Goal: Find specific page/section: Find specific page/section

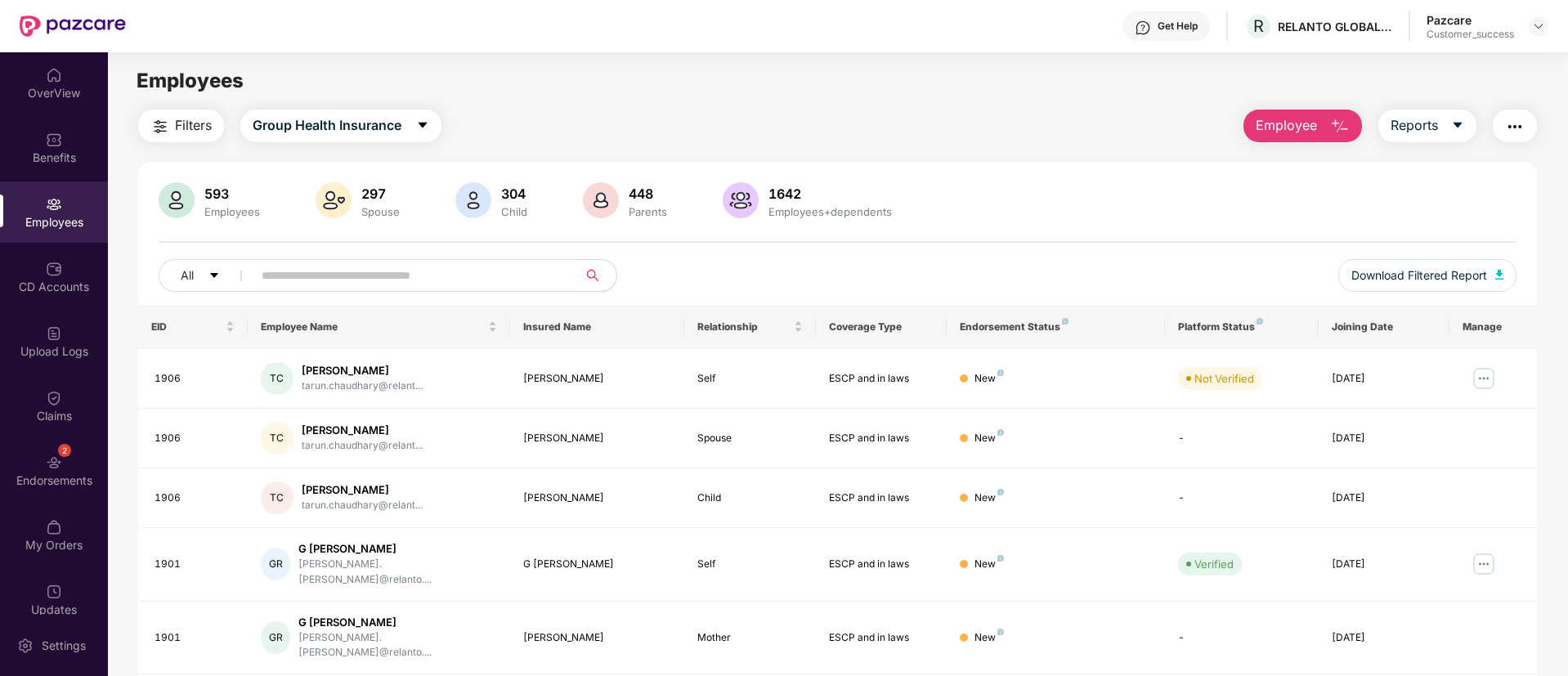
click at [431, 267] on input "text" at bounding box center [408, 275] width 294 height 25
click at [1542, 25] on img at bounding box center [1538, 26] width 13 height 13
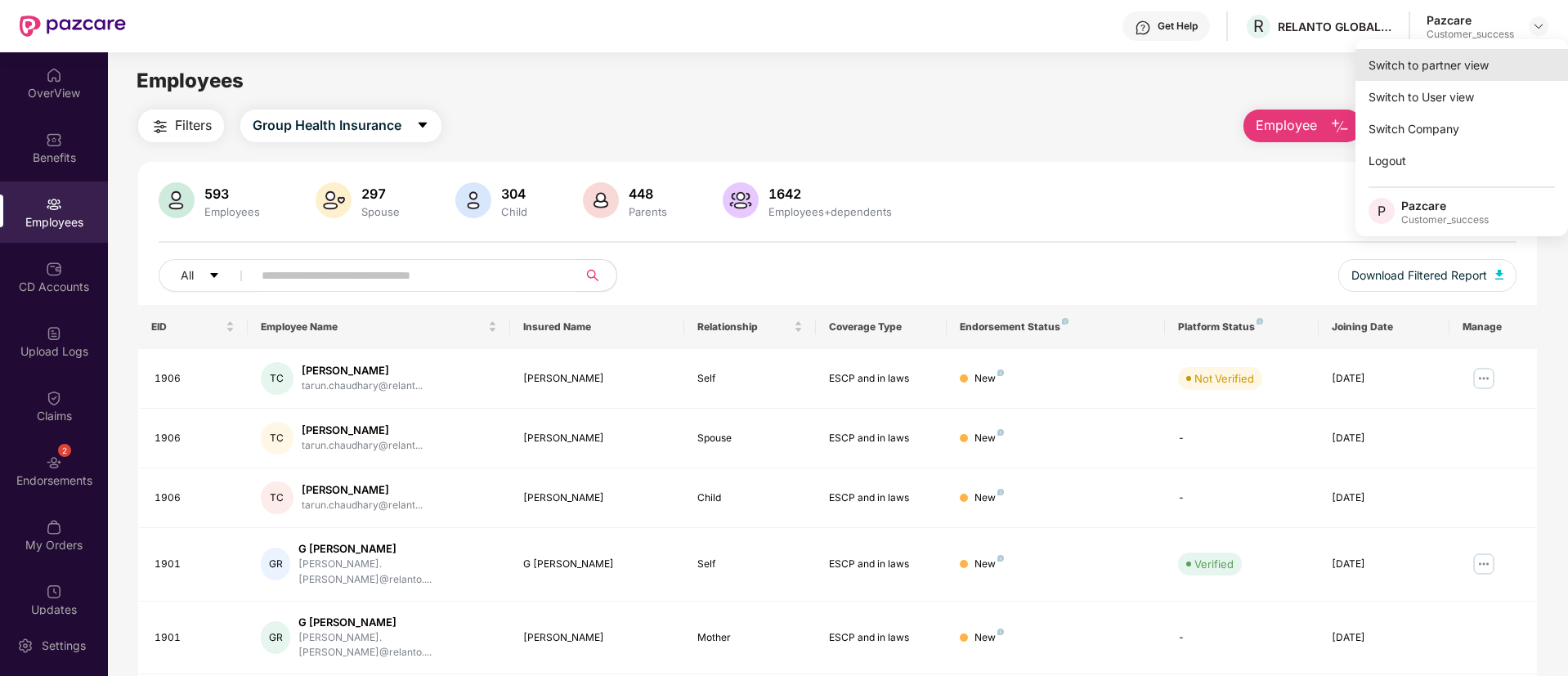
click at [1476, 60] on div "Switch to partner view" at bounding box center [1462, 65] width 212 height 32
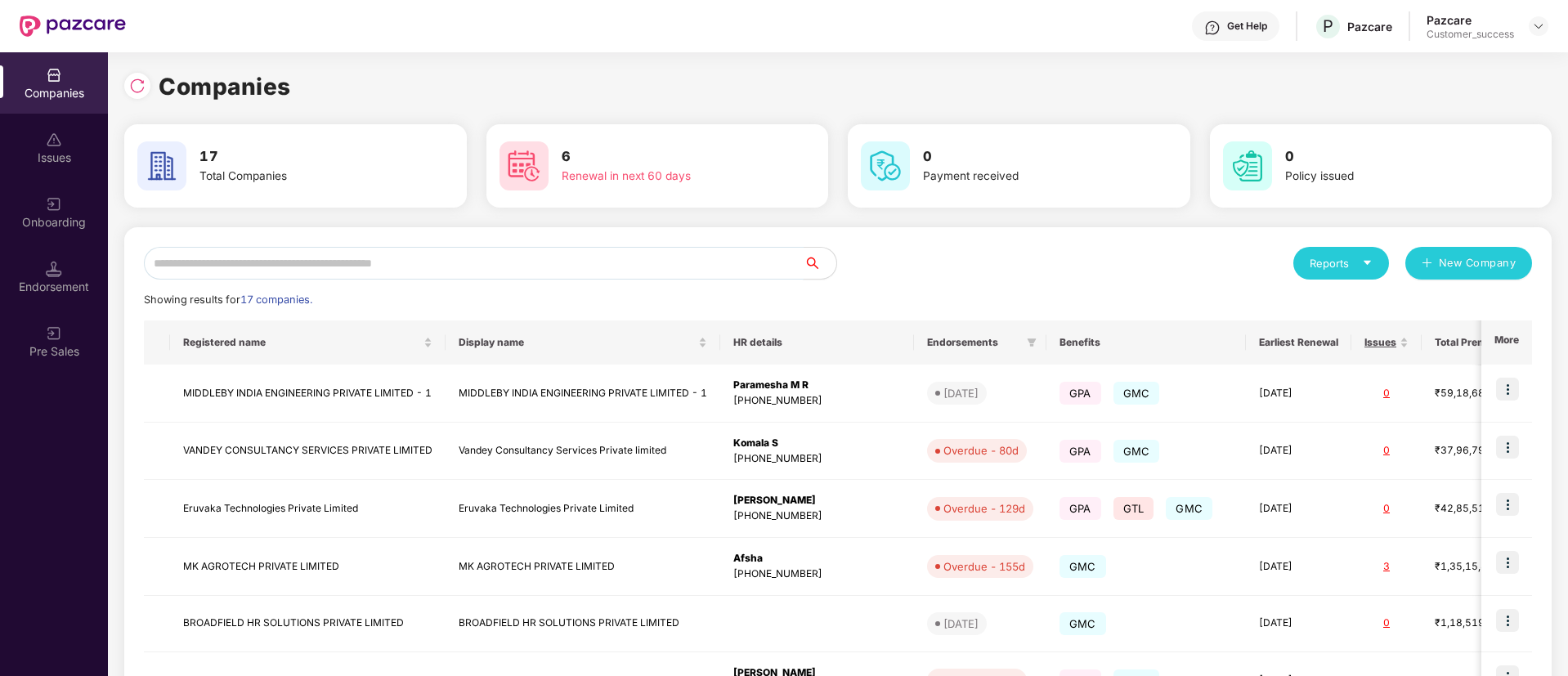
click at [501, 267] on input "text" at bounding box center [474, 262] width 660 height 32
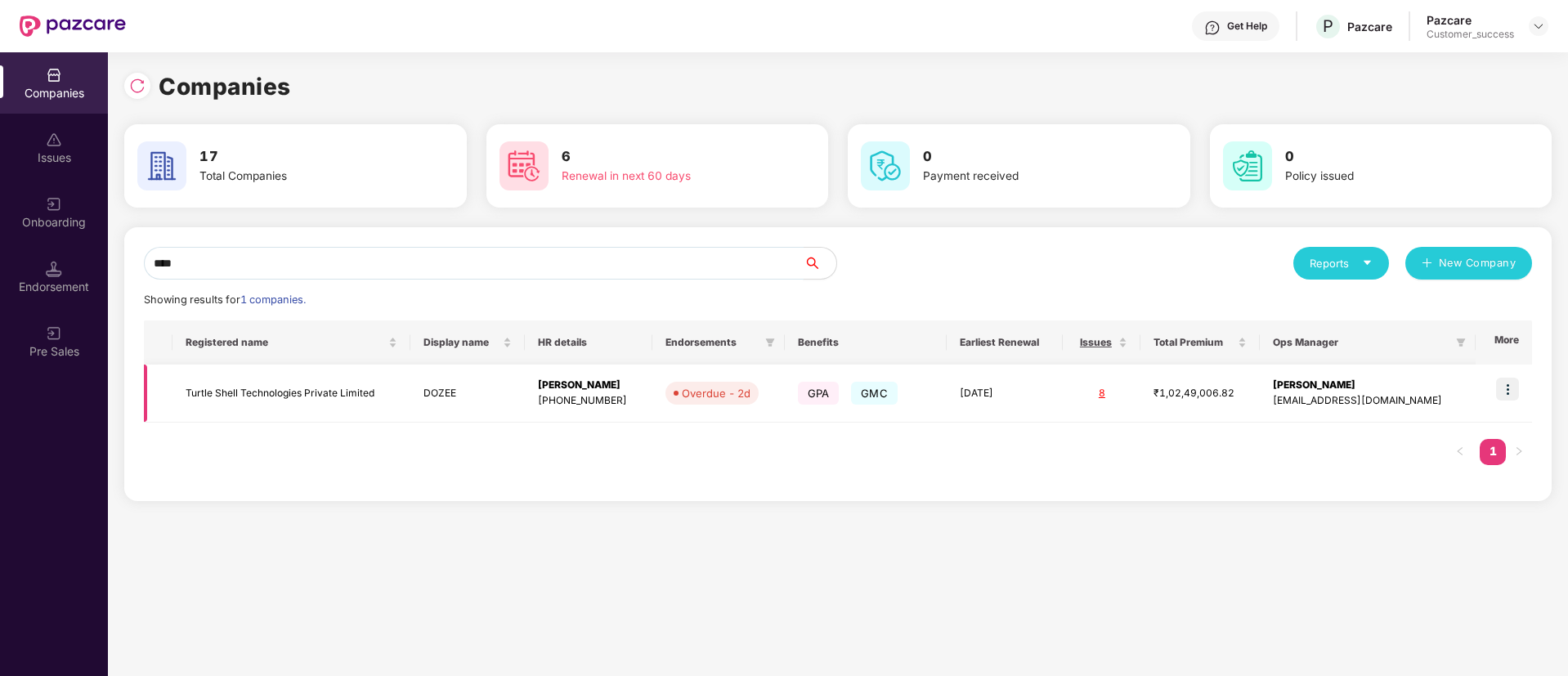
type input "****"
click at [1513, 378] on img at bounding box center [1507, 389] width 23 height 23
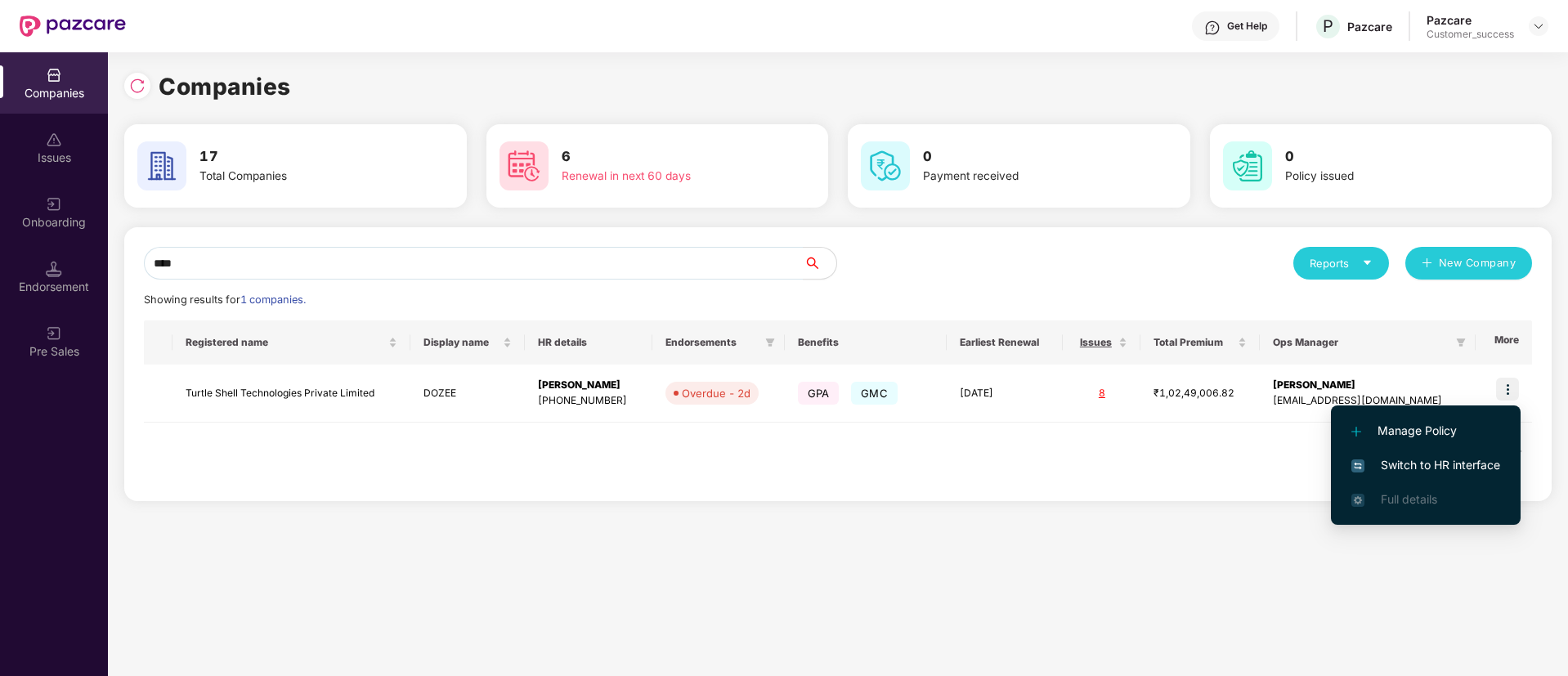
click at [1453, 463] on span "Switch to HR interface" at bounding box center [1426, 465] width 149 height 18
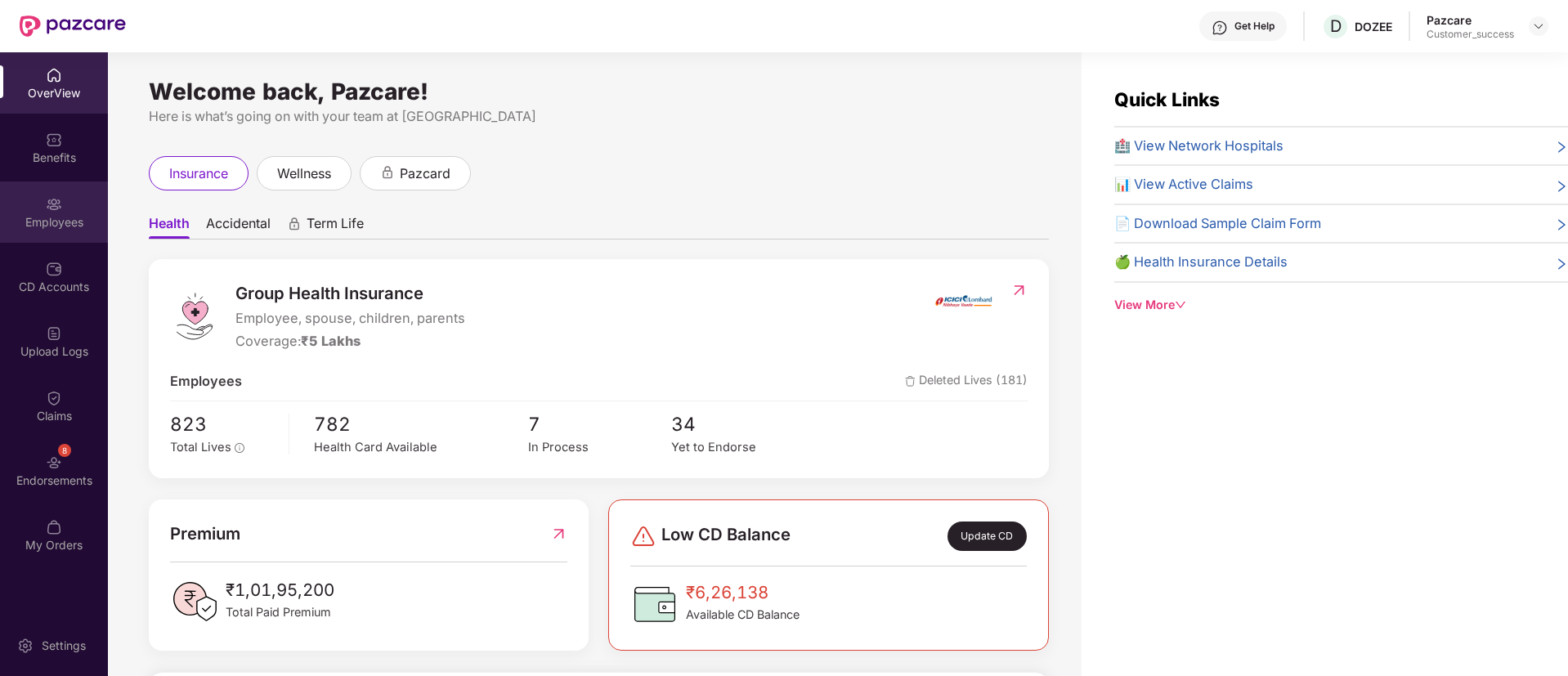
click at [83, 228] on div "Employees" at bounding box center [54, 223] width 108 height 17
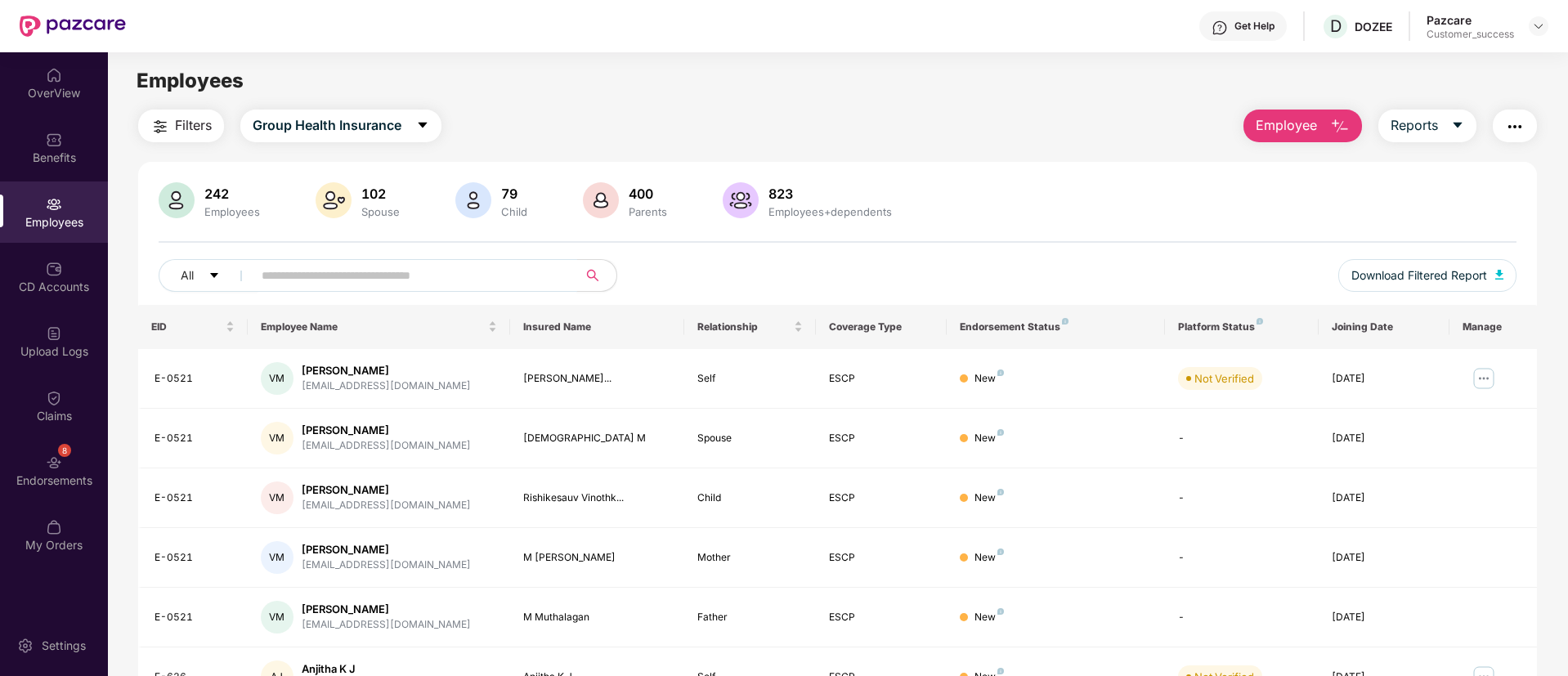
click at [446, 284] on input "text" at bounding box center [408, 275] width 294 height 25
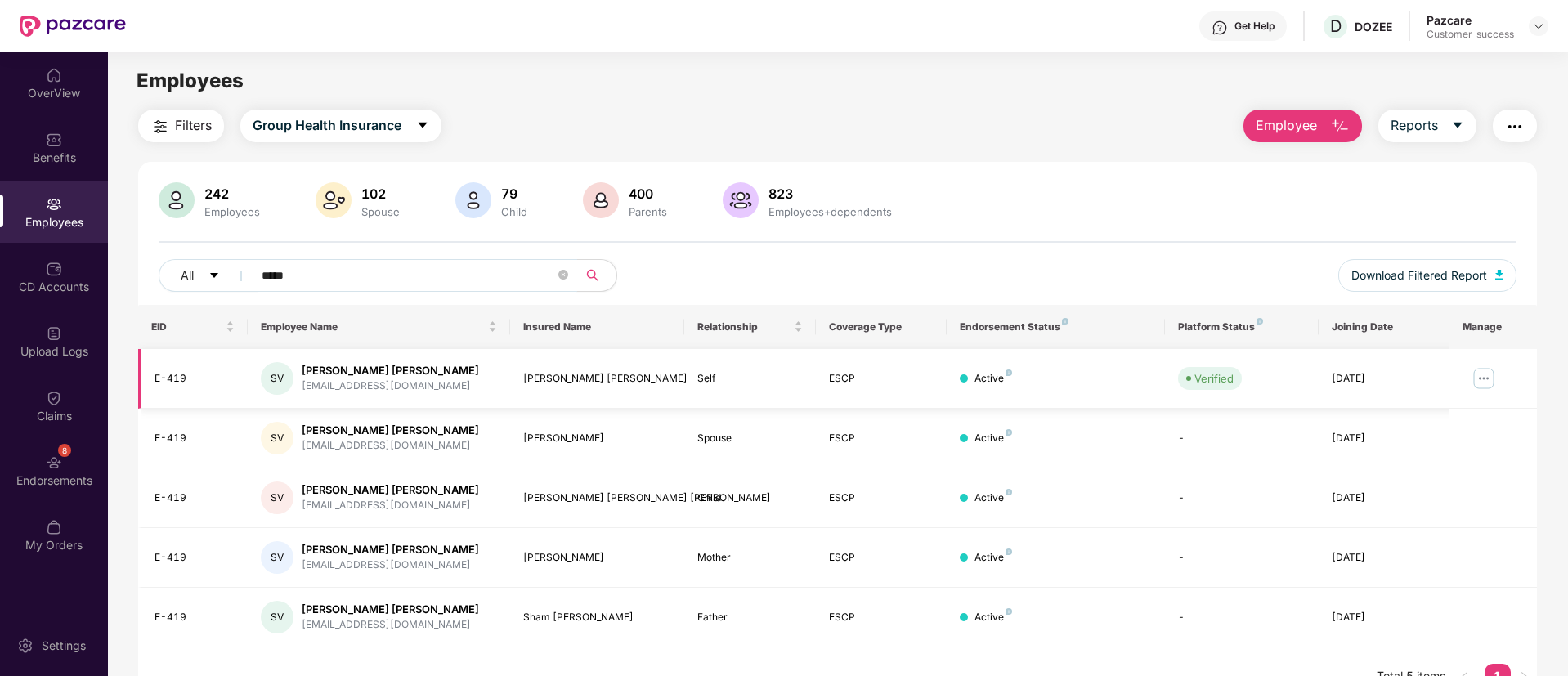
scroll to position [53, 0]
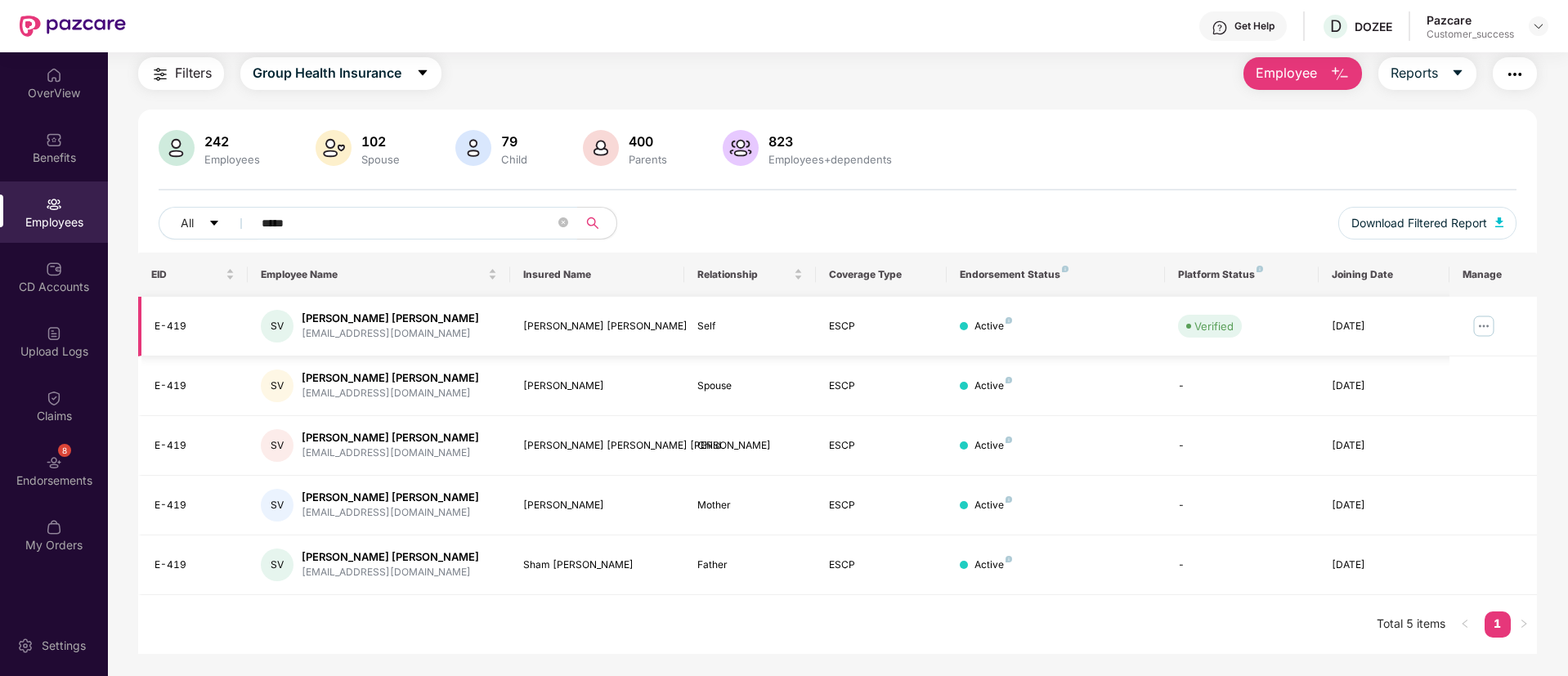
type input "*****"
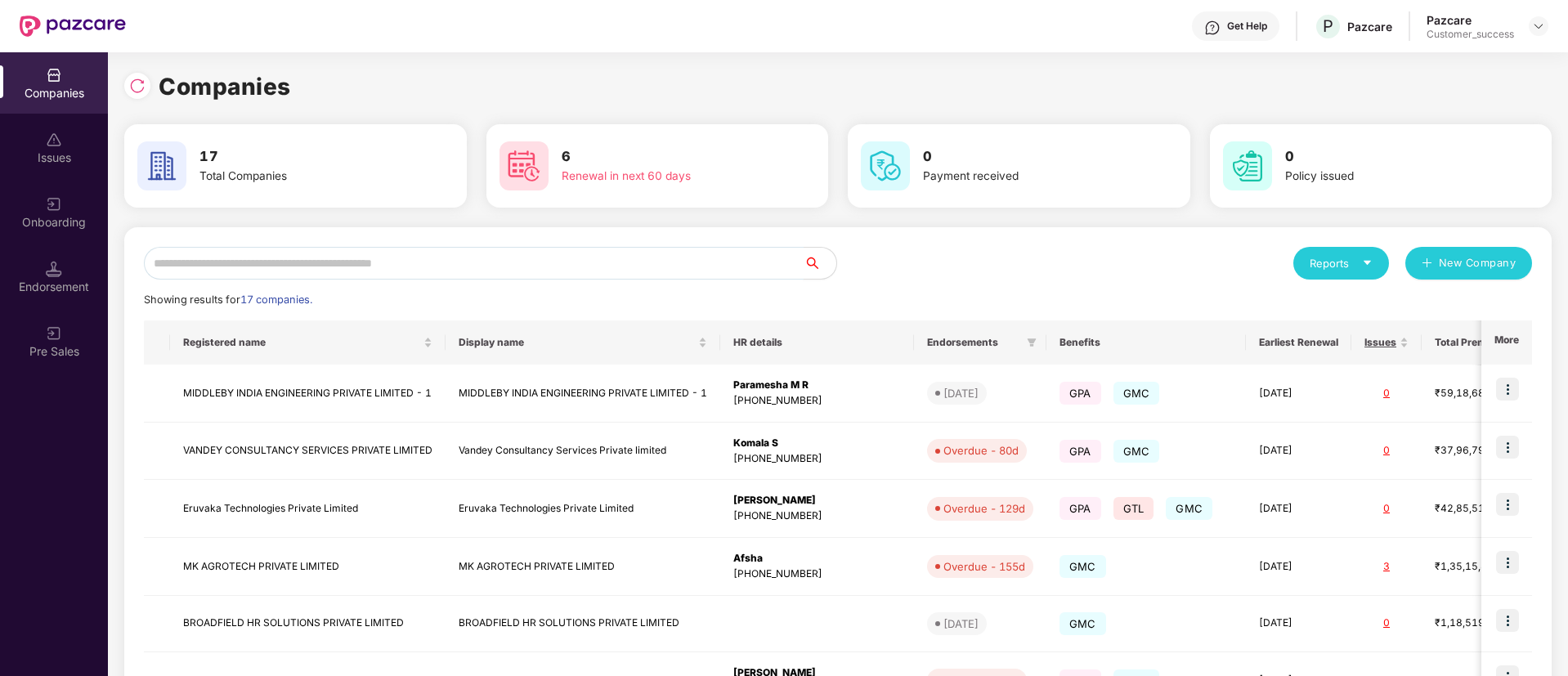
click at [352, 261] on input "text" at bounding box center [474, 262] width 660 height 32
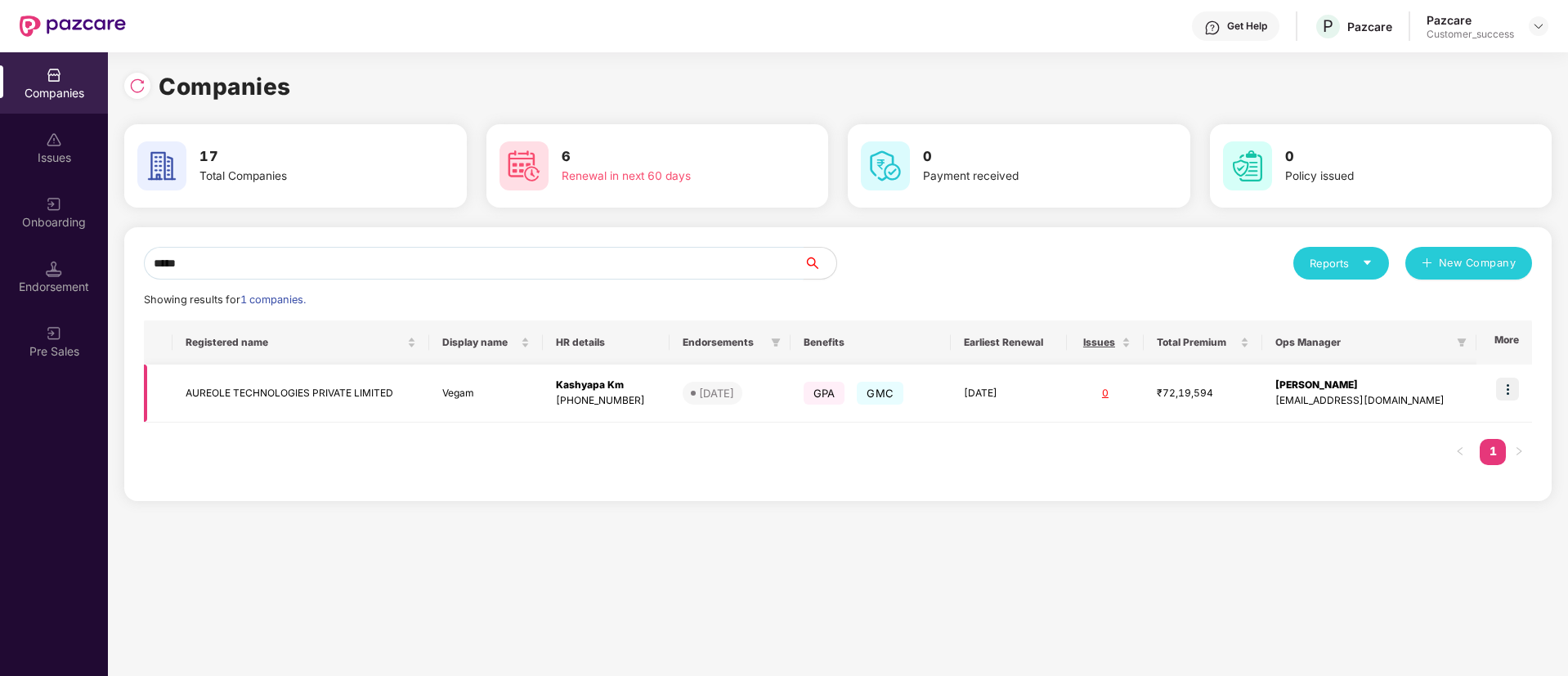
type input "*****"
click at [1503, 399] on img at bounding box center [1507, 389] width 23 height 23
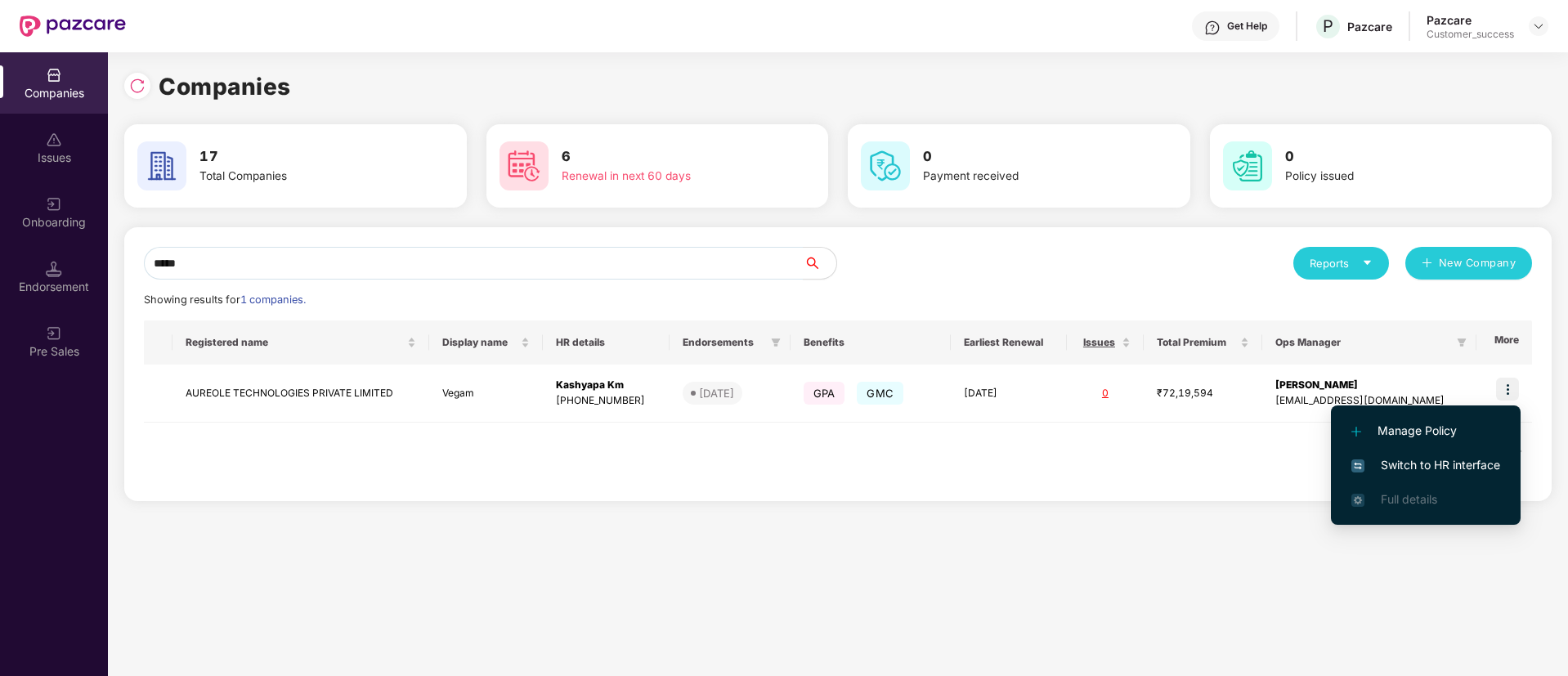
click at [1410, 460] on span "Switch to HR interface" at bounding box center [1426, 465] width 149 height 18
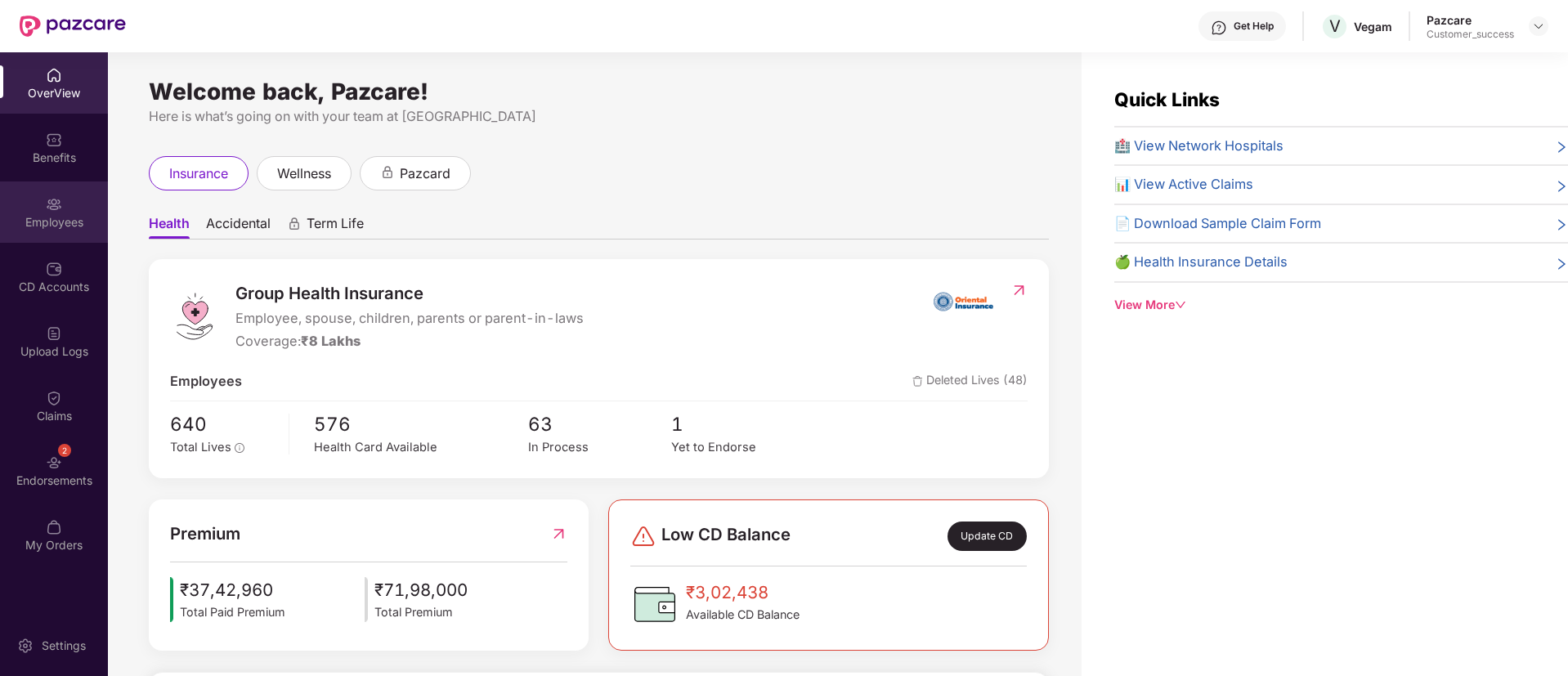
click at [71, 228] on div "Employees" at bounding box center [54, 223] width 108 height 17
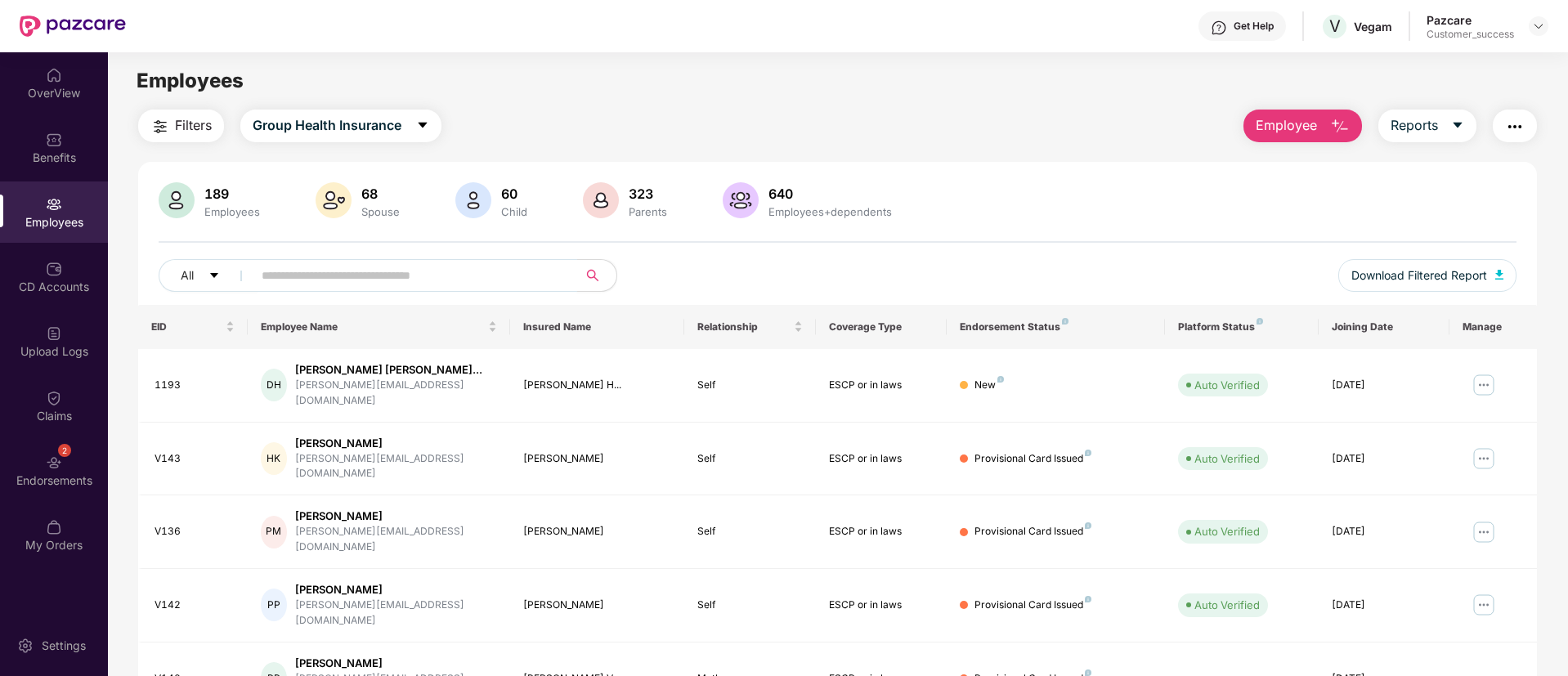
click at [385, 277] on input "text" at bounding box center [408, 275] width 294 height 25
type input "*"
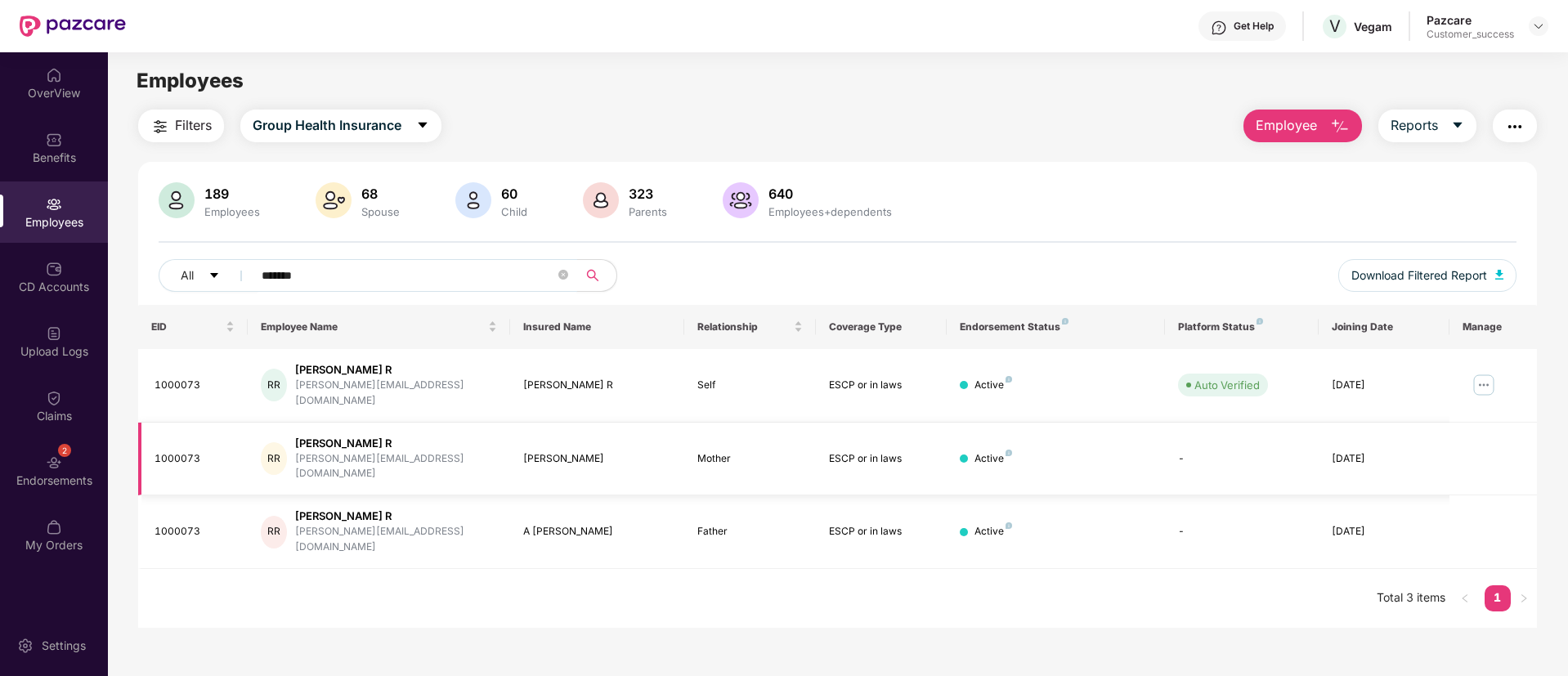
type input "*******"
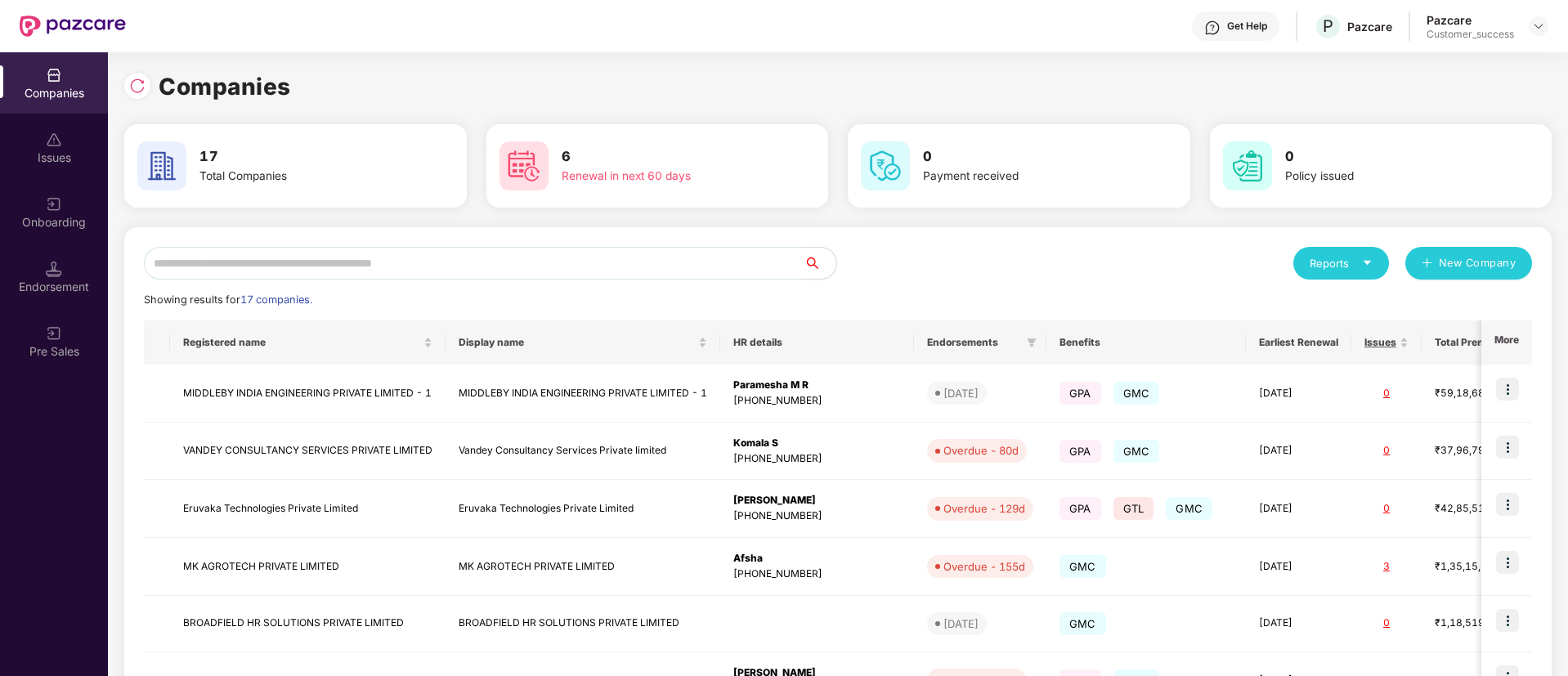
click at [461, 276] on input "text" at bounding box center [474, 262] width 660 height 32
click at [461, 269] on input "text" at bounding box center [474, 262] width 660 height 32
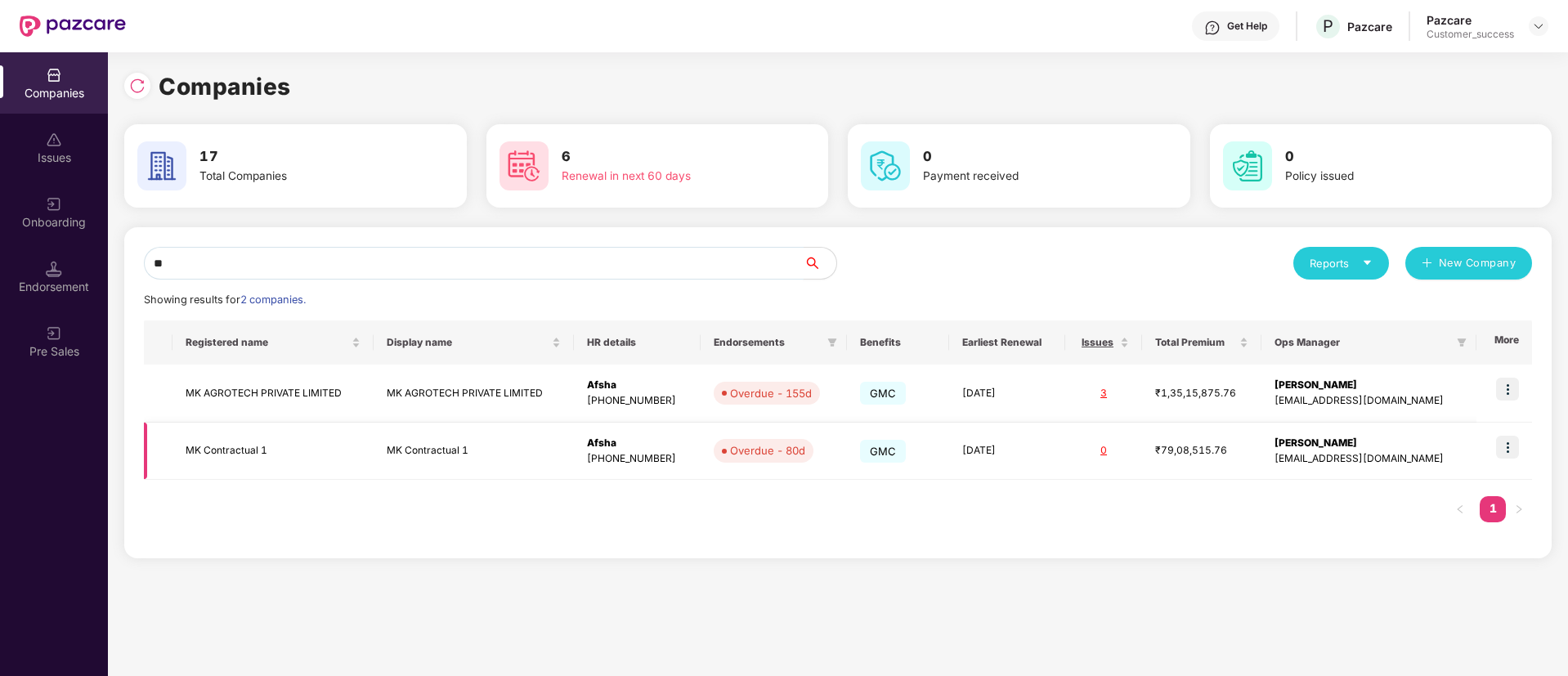
type input "**"
click at [1498, 453] on img at bounding box center [1507, 447] width 23 height 23
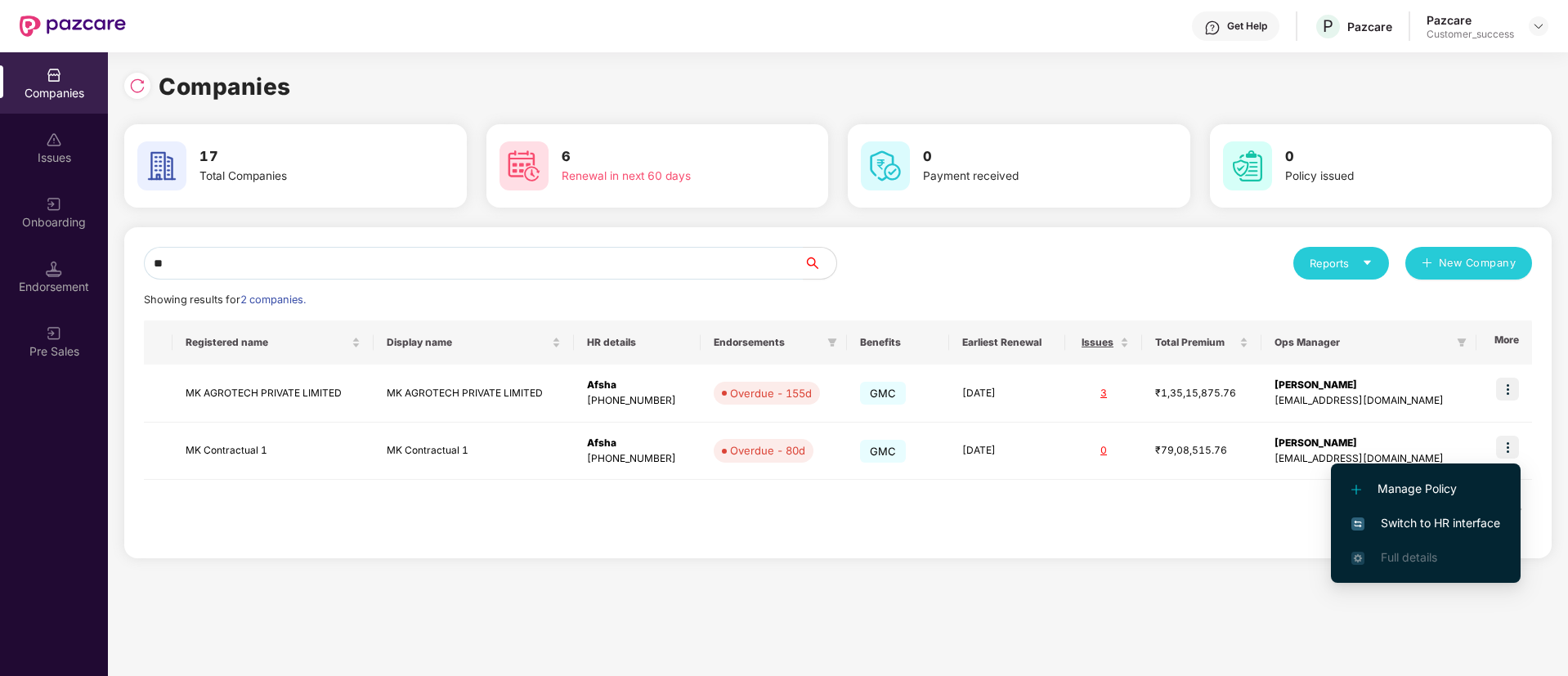
click at [1464, 522] on span "Switch to HR interface" at bounding box center [1426, 523] width 149 height 18
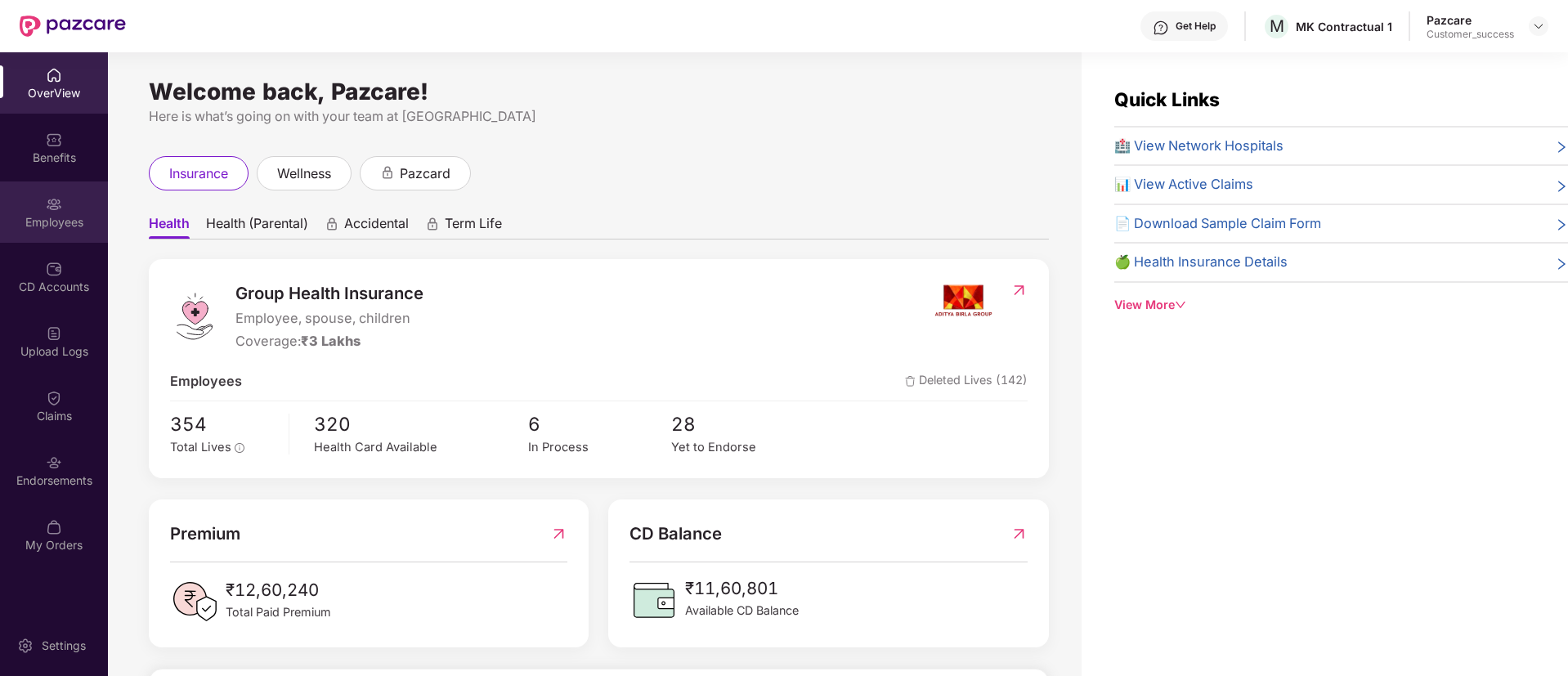
click at [52, 226] on div "Employees" at bounding box center [54, 223] width 108 height 17
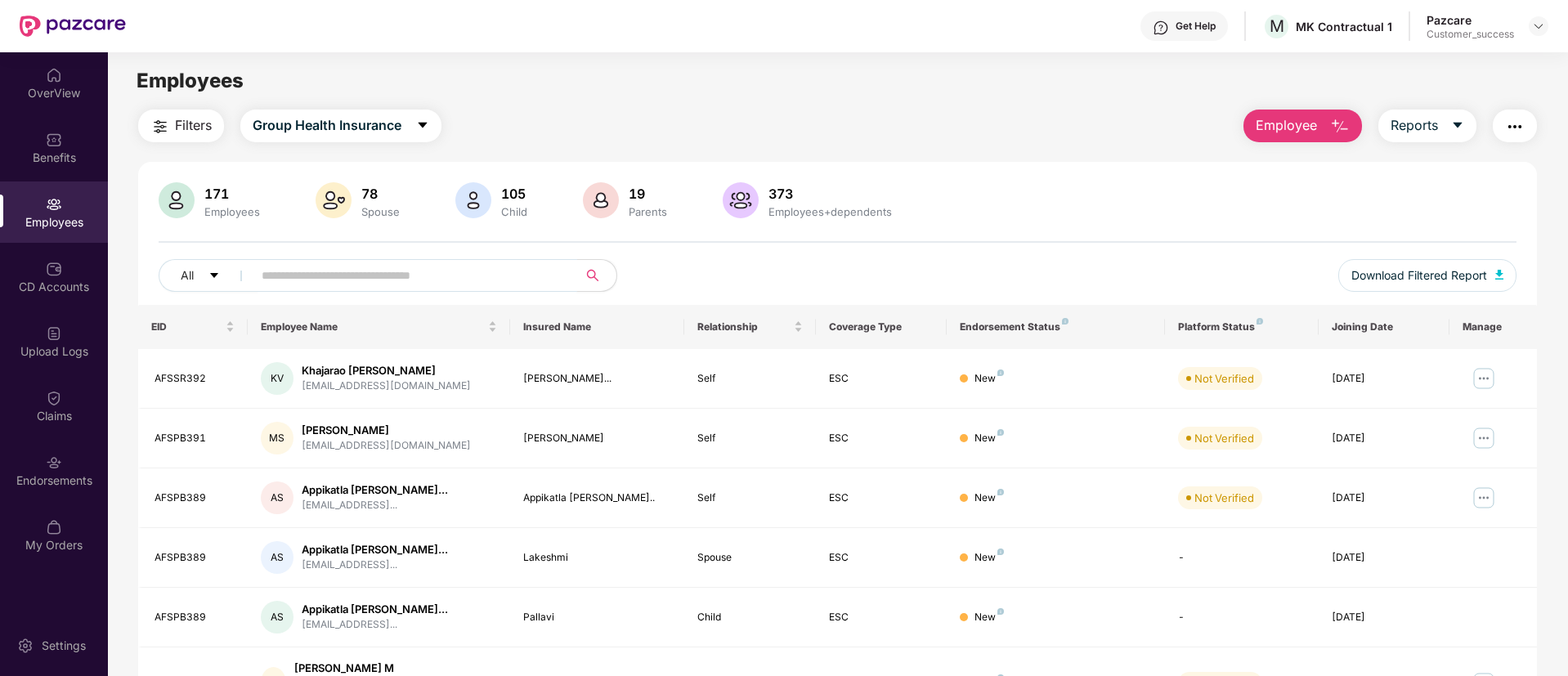
click at [432, 282] on input "text" at bounding box center [408, 275] width 294 height 25
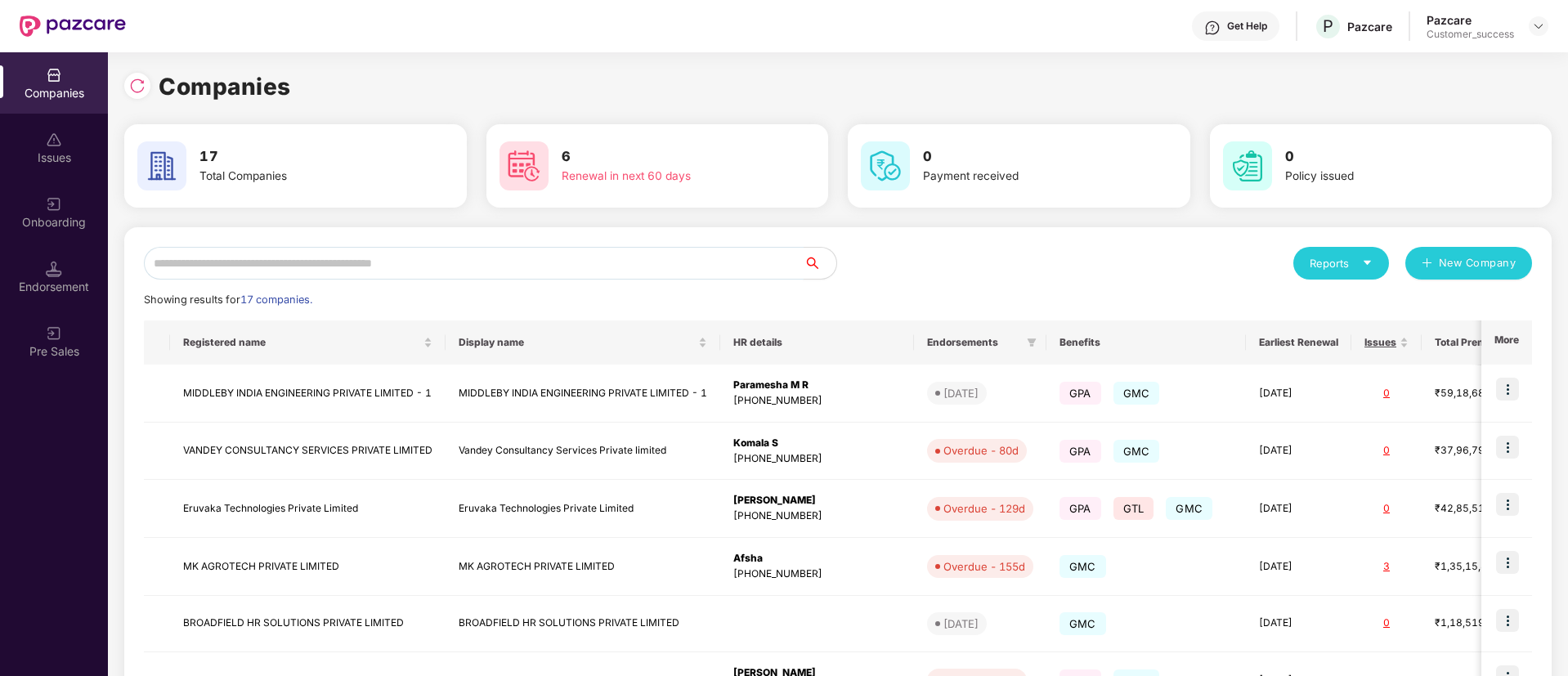
click at [432, 262] on input "text" at bounding box center [474, 262] width 660 height 32
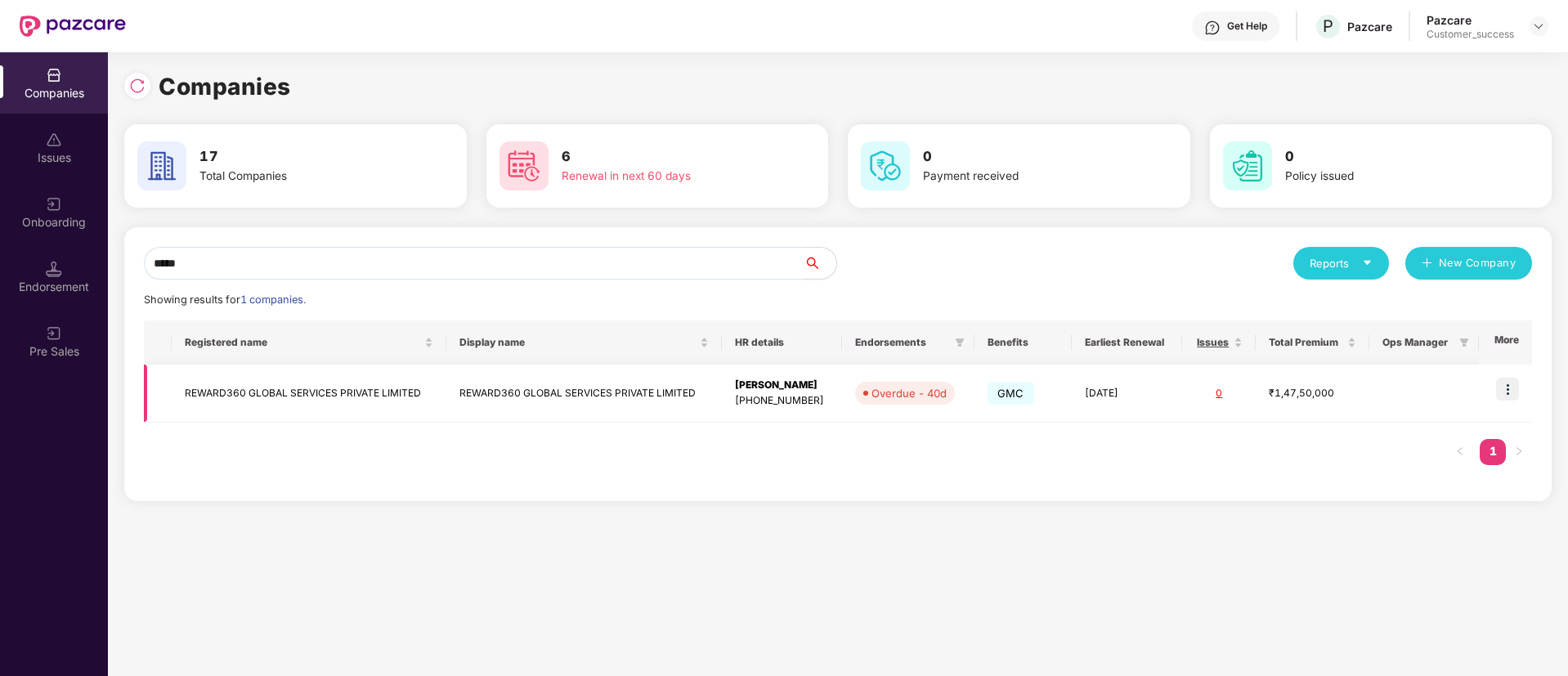
type input "*****"
click at [1511, 402] on td at bounding box center [1506, 393] width 54 height 58
click at [1514, 390] on img at bounding box center [1507, 389] width 23 height 23
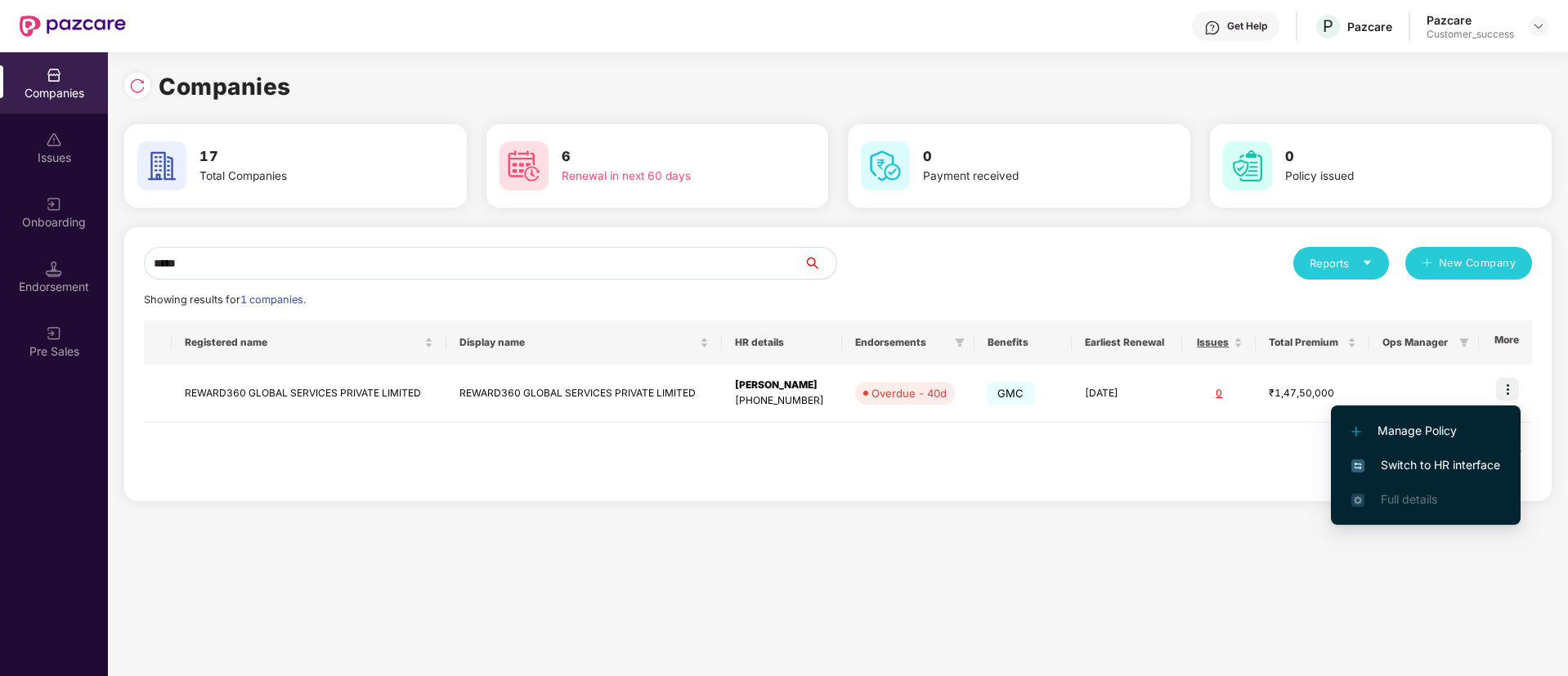
click at [1436, 456] on span "Switch to HR interface" at bounding box center [1426, 465] width 149 height 18
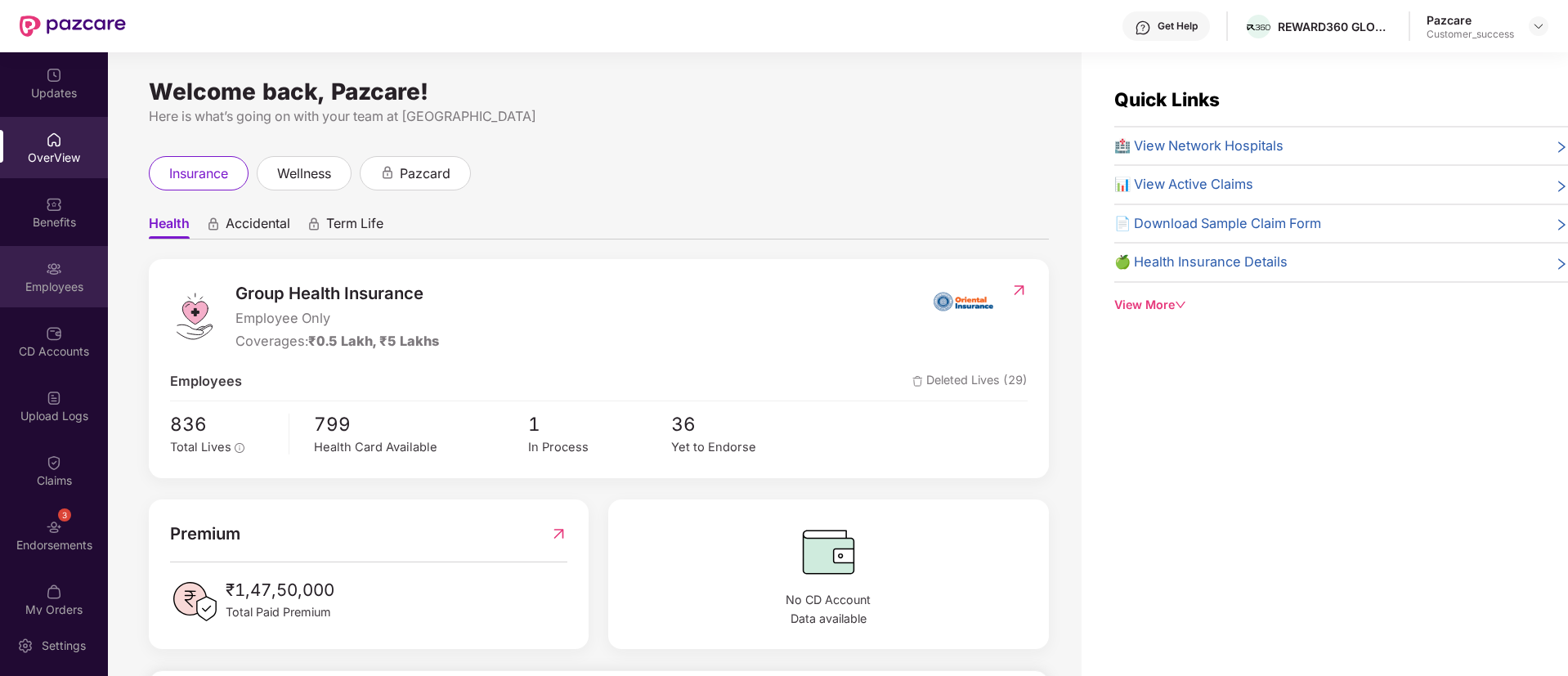
click at [54, 303] on div "Employees" at bounding box center [54, 277] width 108 height 61
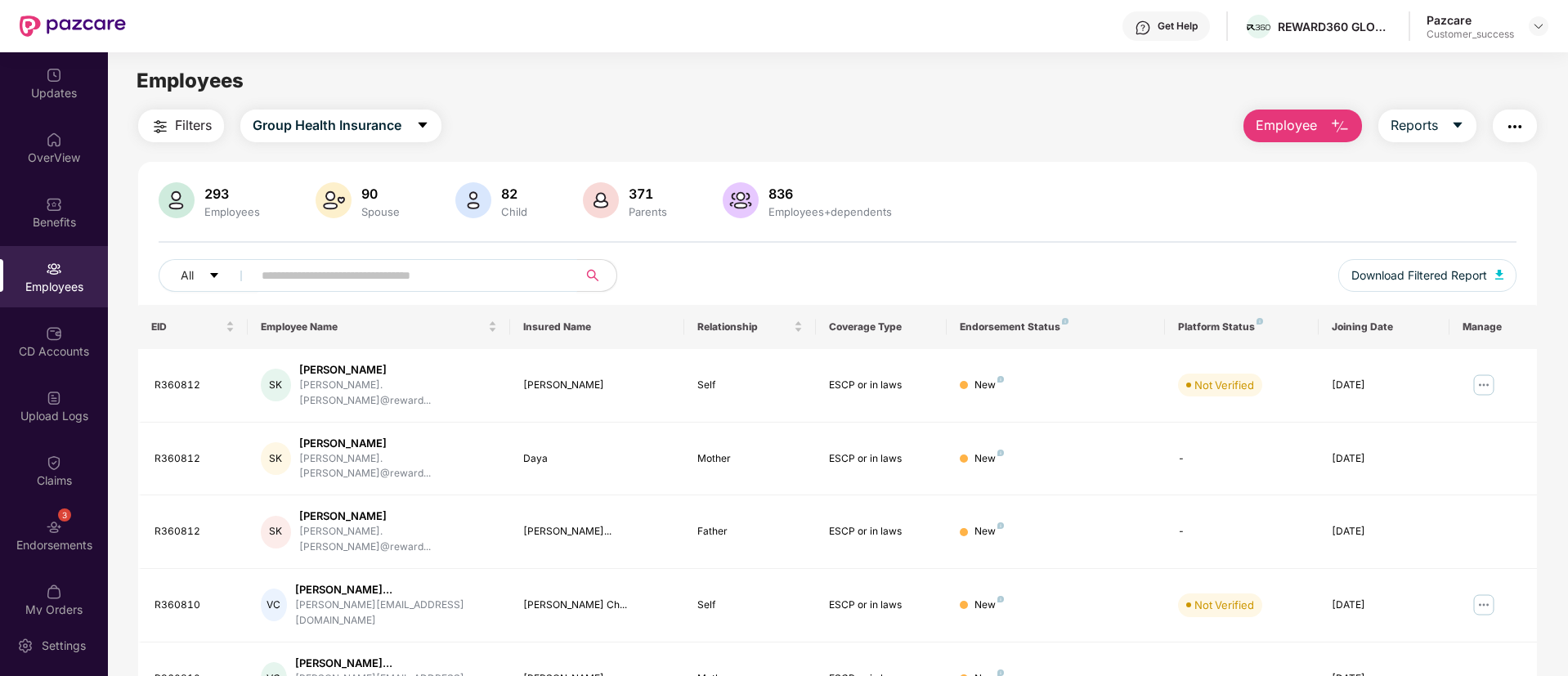
click at [351, 269] on input "text" at bounding box center [408, 275] width 294 height 25
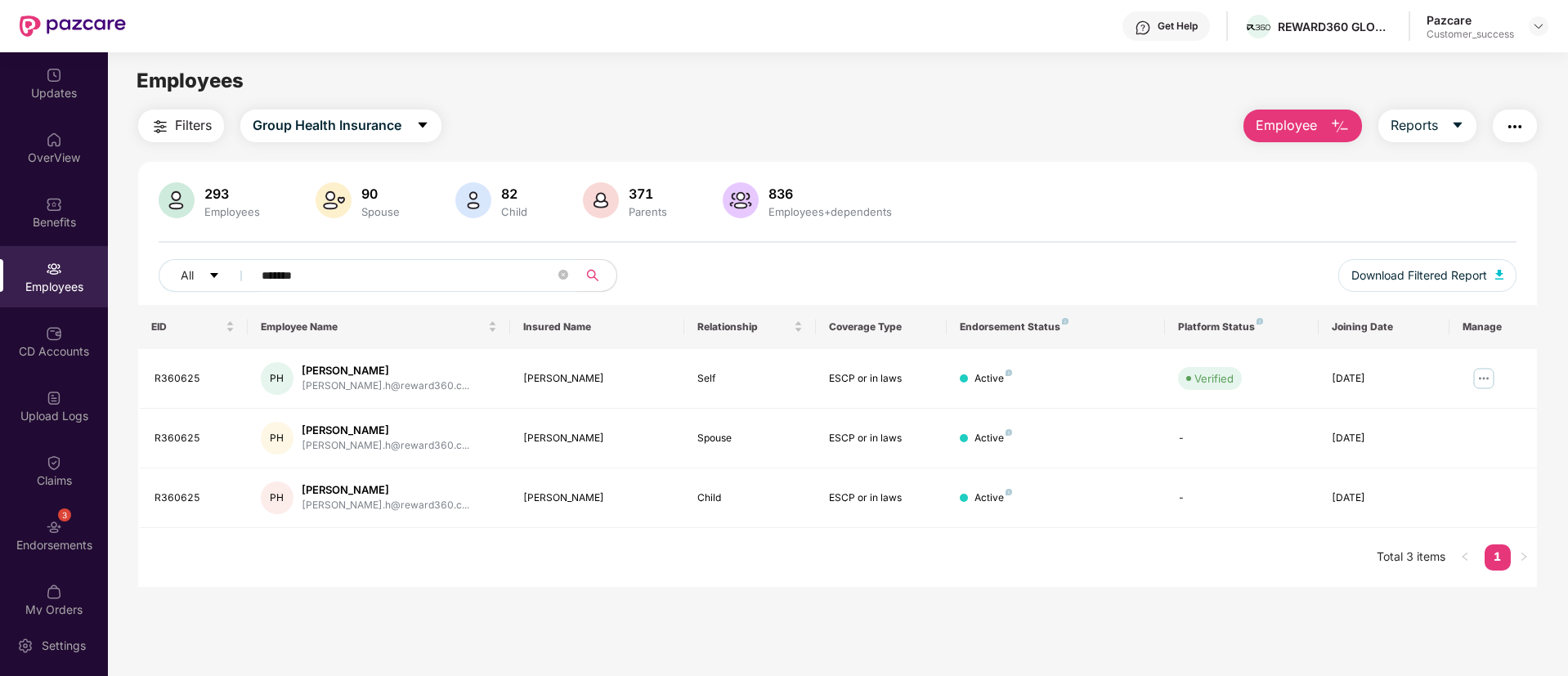
scroll to position [15, 0]
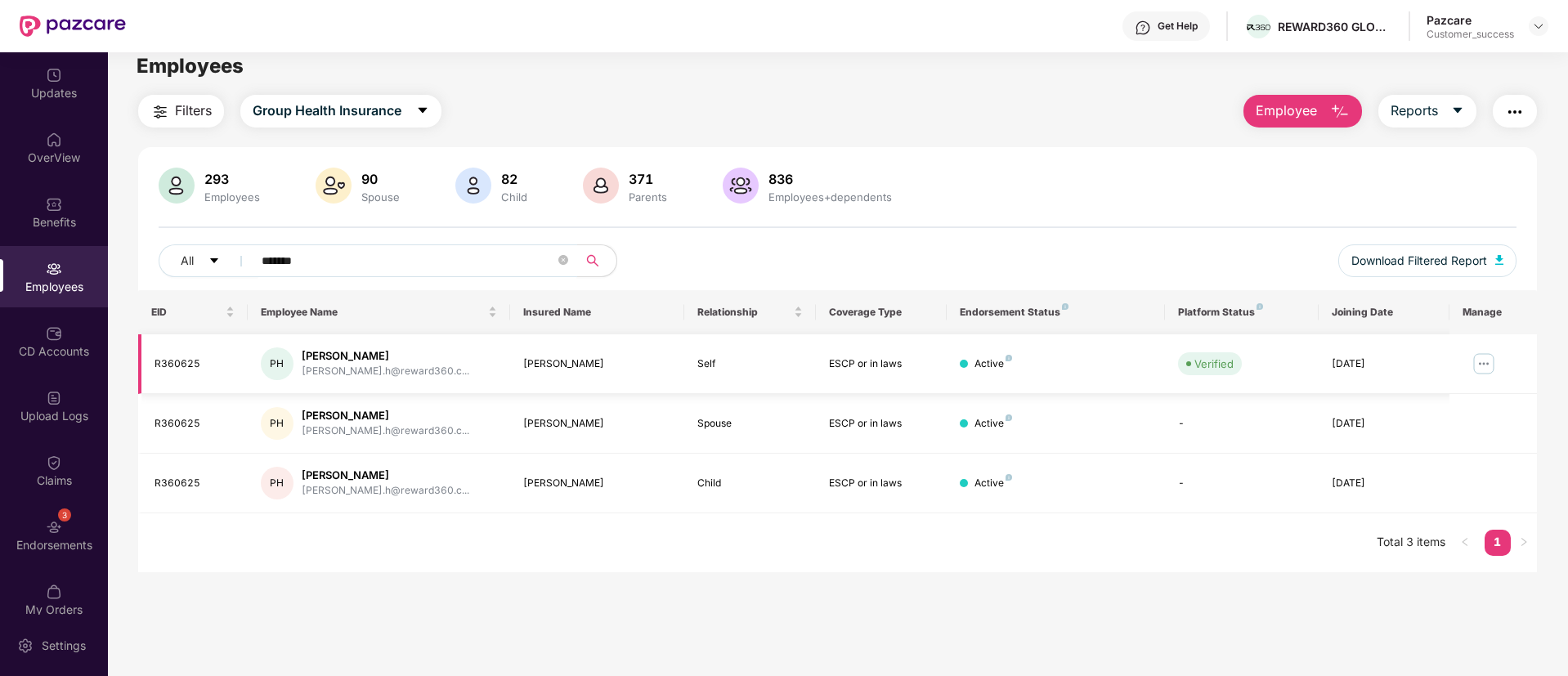
type input "*******"
click at [1480, 368] on img at bounding box center [1484, 364] width 26 height 26
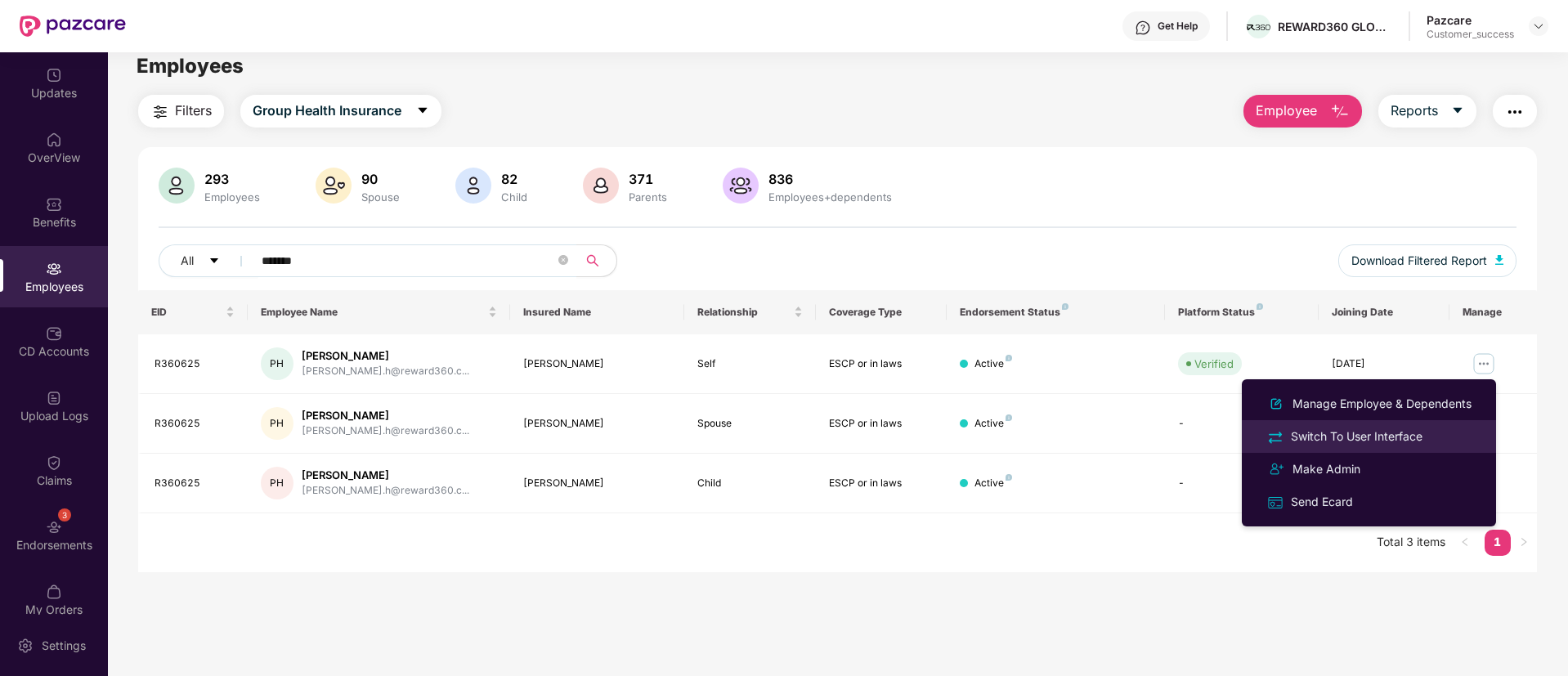
click at [1399, 428] on div "Switch To User Interface" at bounding box center [1357, 436] width 139 height 18
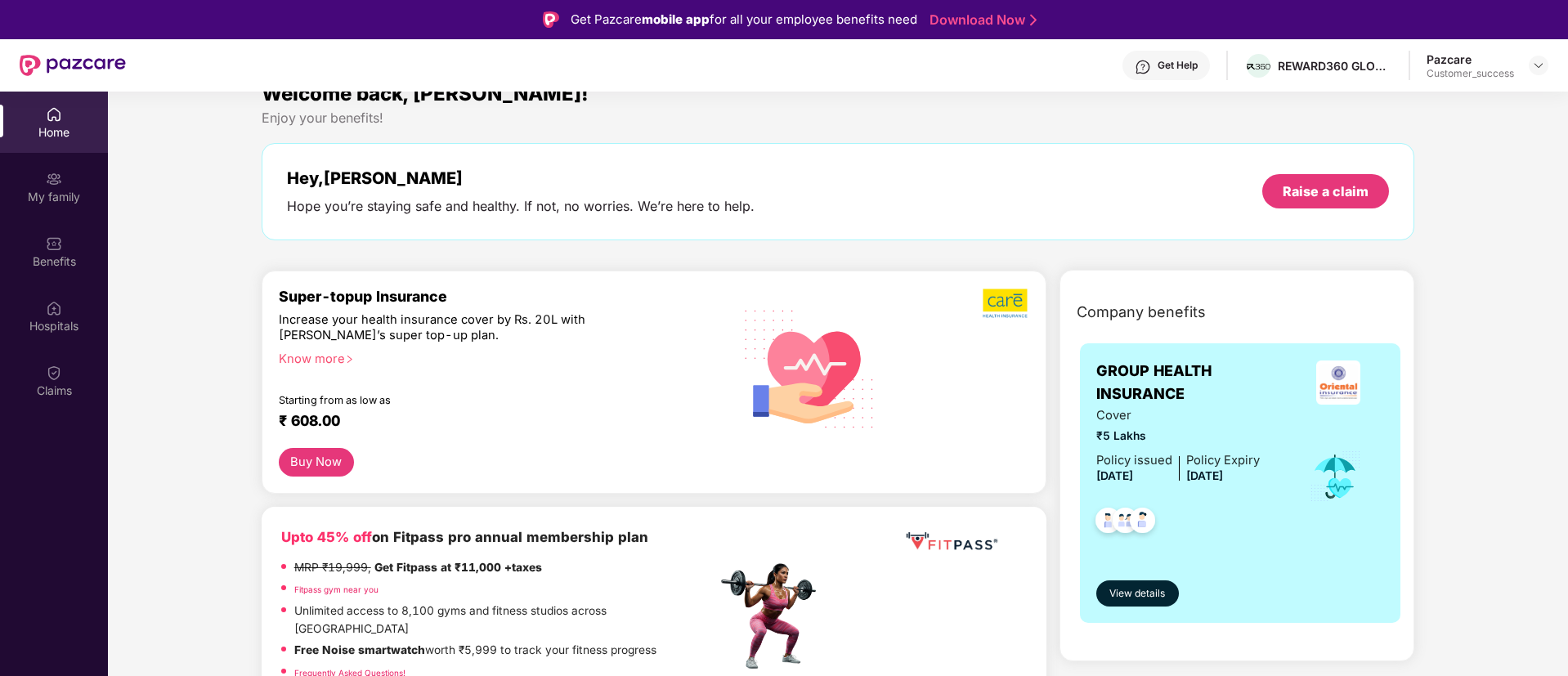
scroll to position [0, 0]
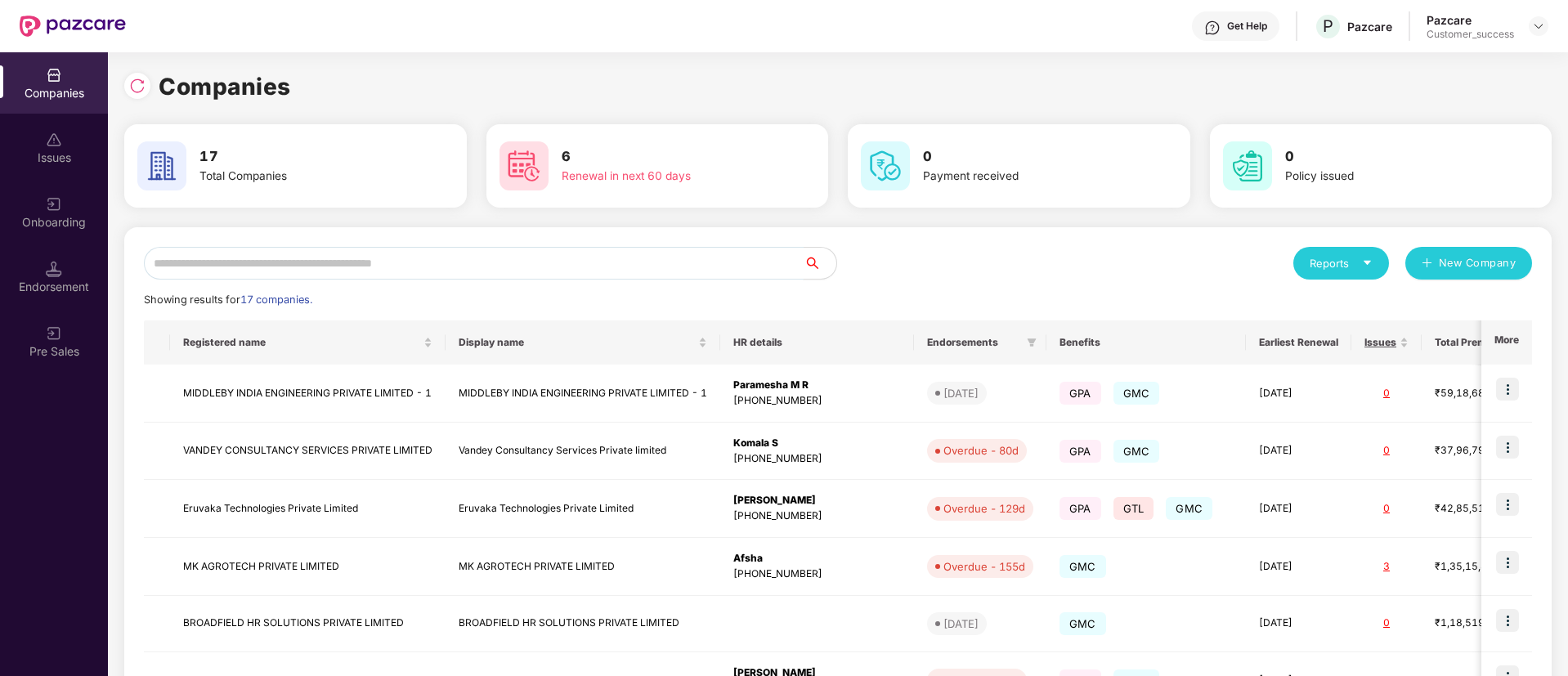
click at [446, 274] on input "text" at bounding box center [474, 262] width 660 height 32
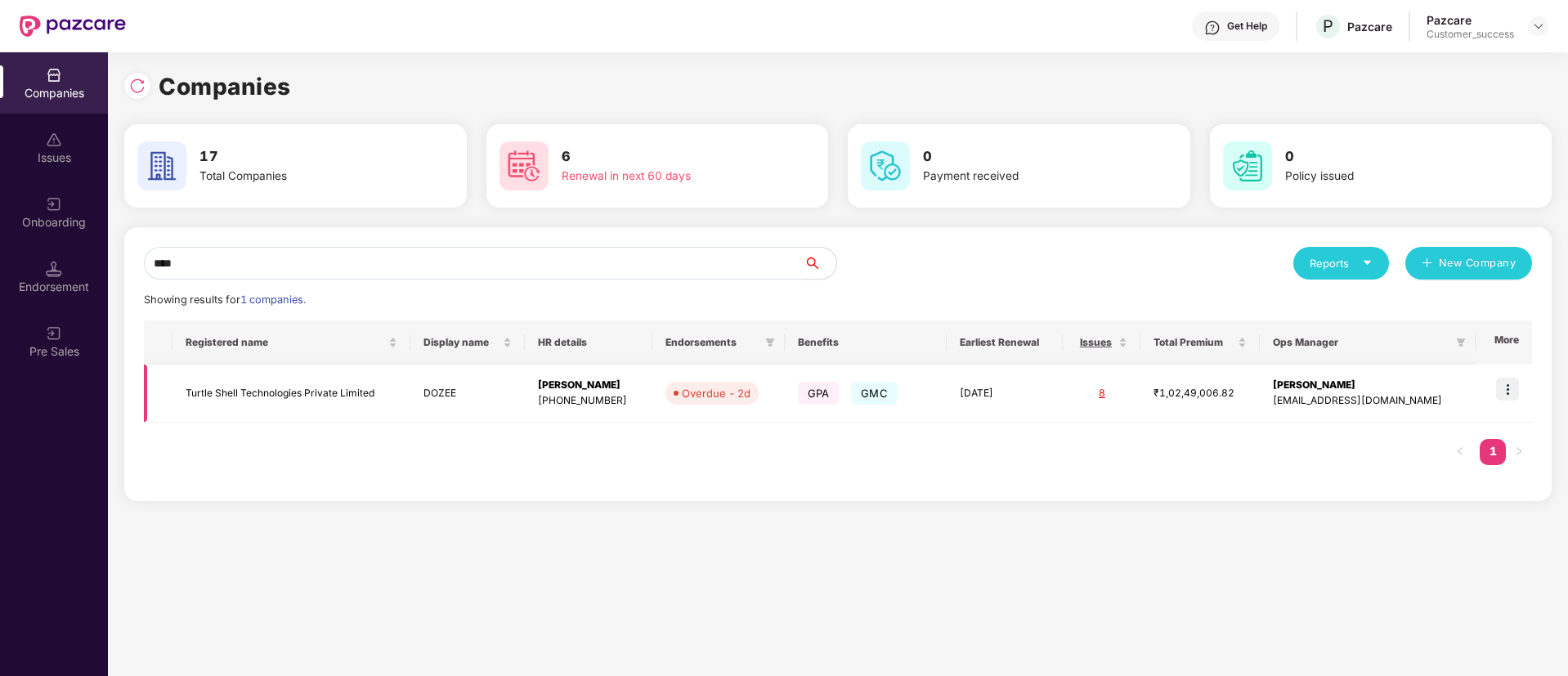
type input "****"
click at [1519, 385] on img at bounding box center [1507, 389] width 23 height 23
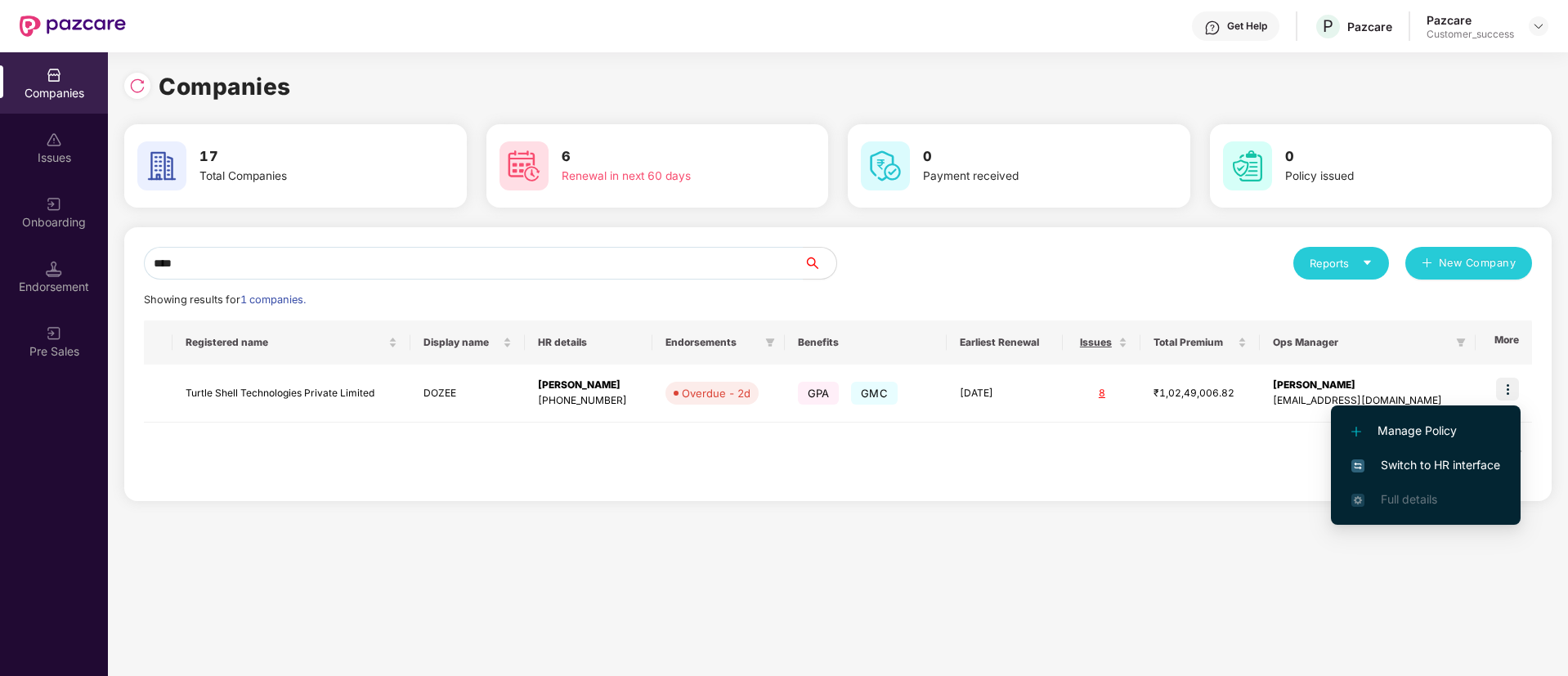
click at [1394, 465] on span "Switch to HR interface" at bounding box center [1426, 465] width 149 height 18
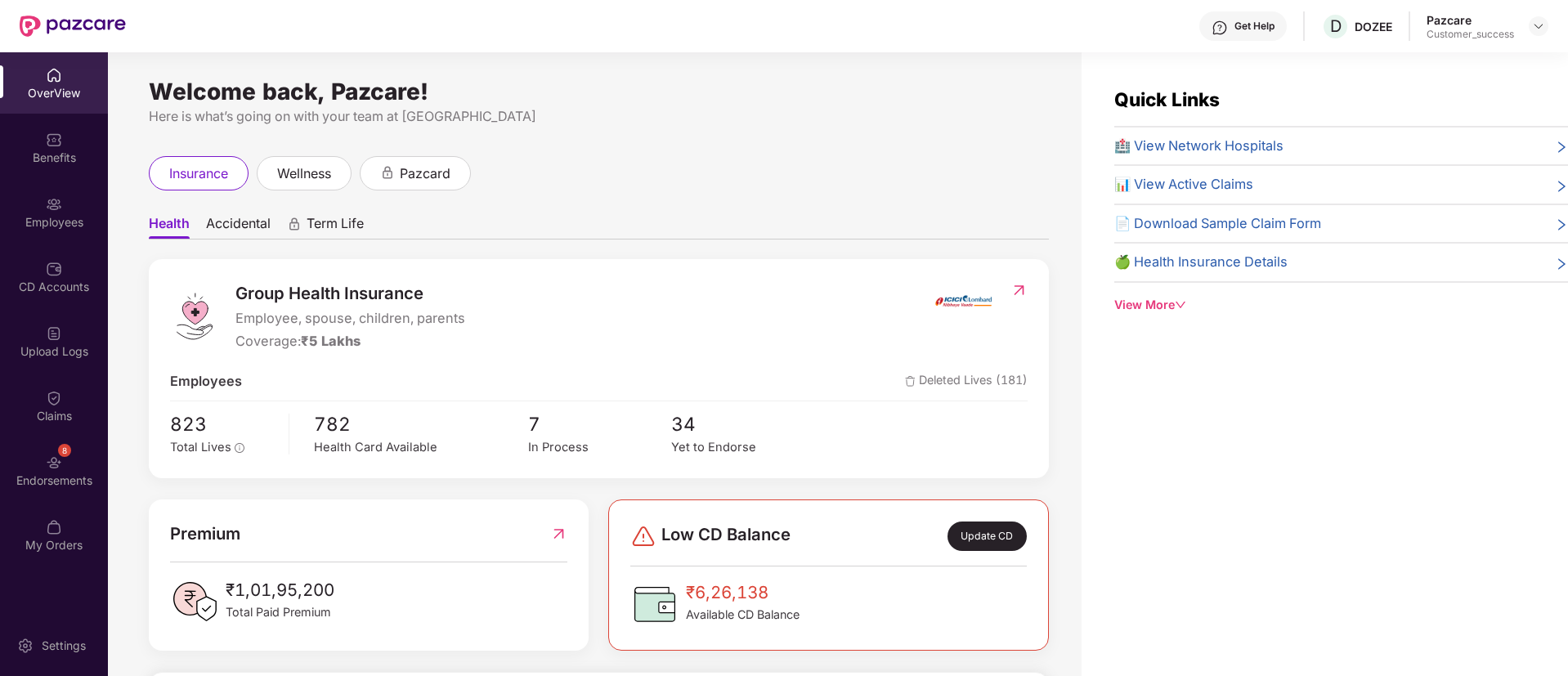
click at [52, 184] on div "Employees" at bounding box center [54, 212] width 108 height 61
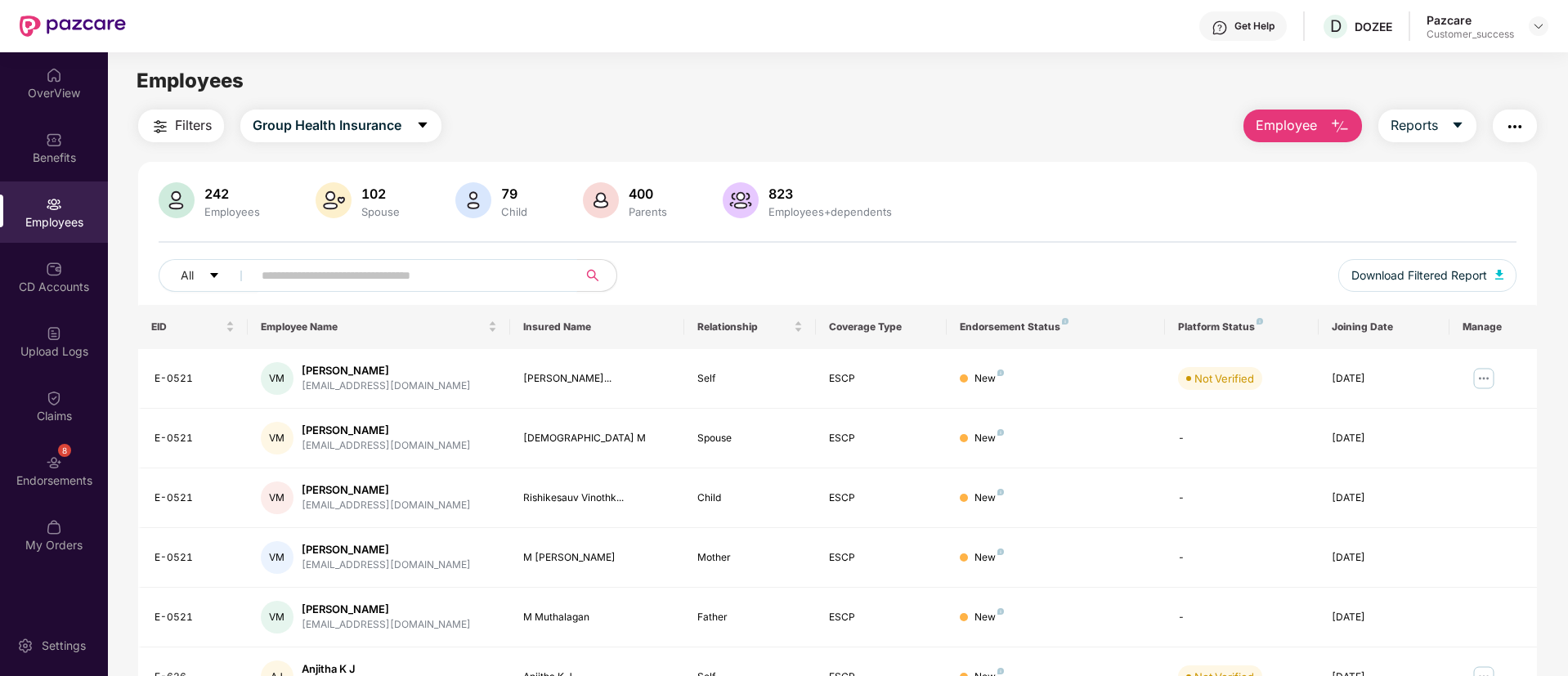
click at [380, 272] on input "text" at bounding box center [408, 275] width 294 height 25
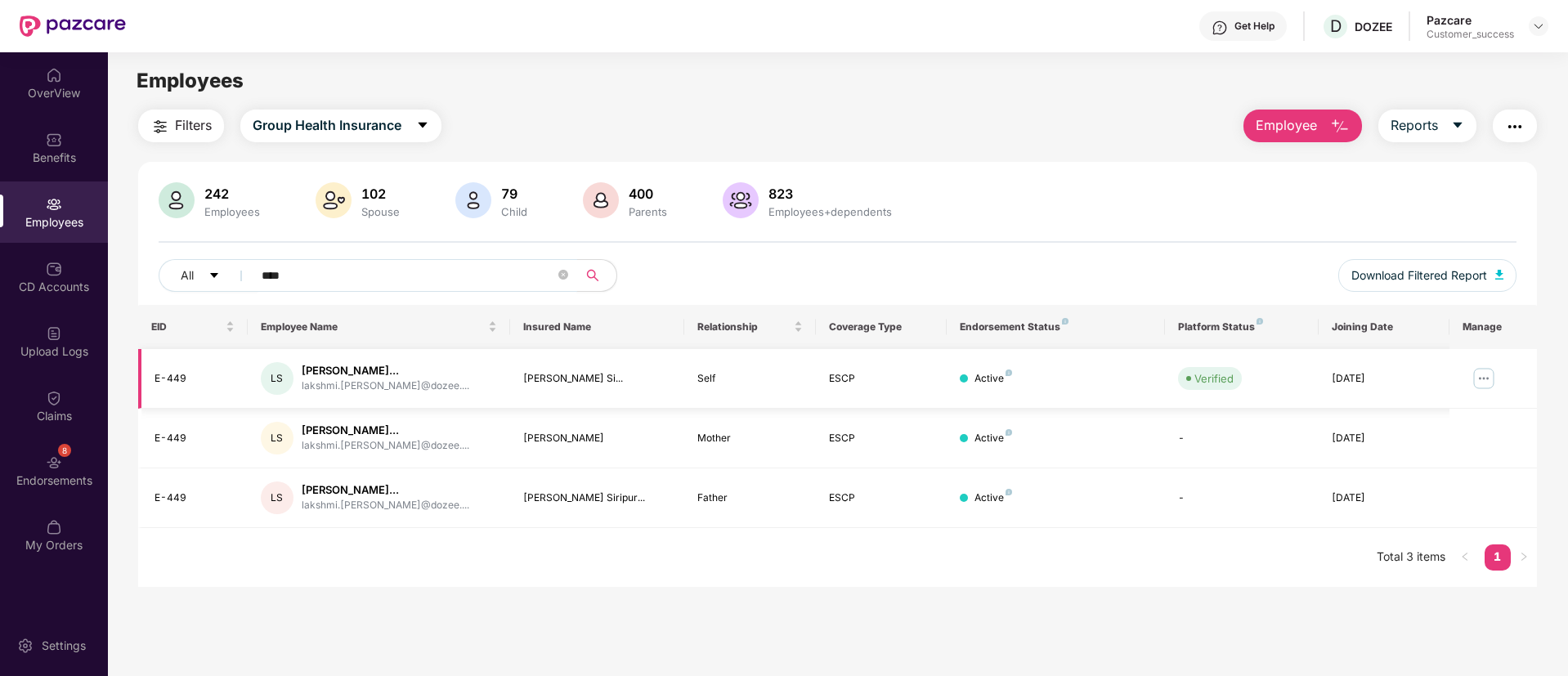
type input "****"
click at [176, 383] on div "E-449" at bounding box center [194, 379] width 80 height 16
